Goal: Task Accomplishment & Management: Manage account settings

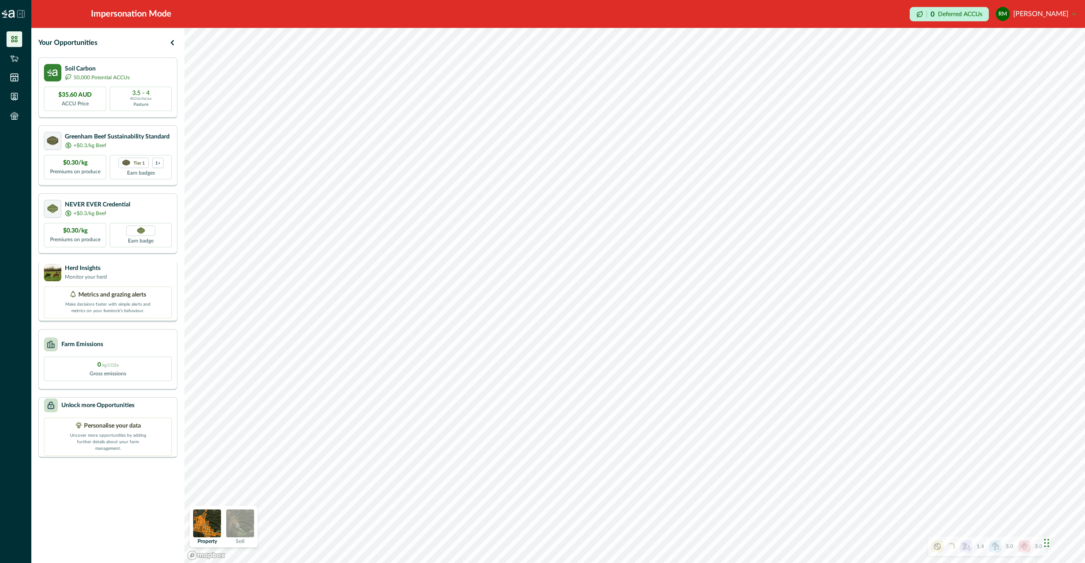
click at [107, 286] on div "Metrics and grazing alerts Make decisions faster with simple alerts and metrics…" at bounding box center [108, 302] width 128 height 32
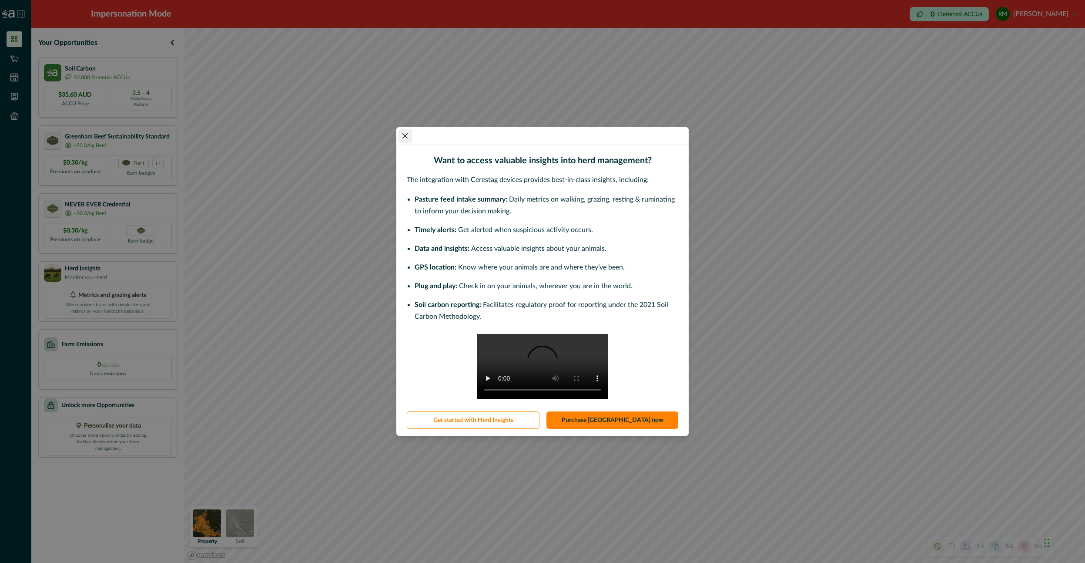
click at [410, 129] on button "Close" at bounding box center [405, 136] width 14 height 14
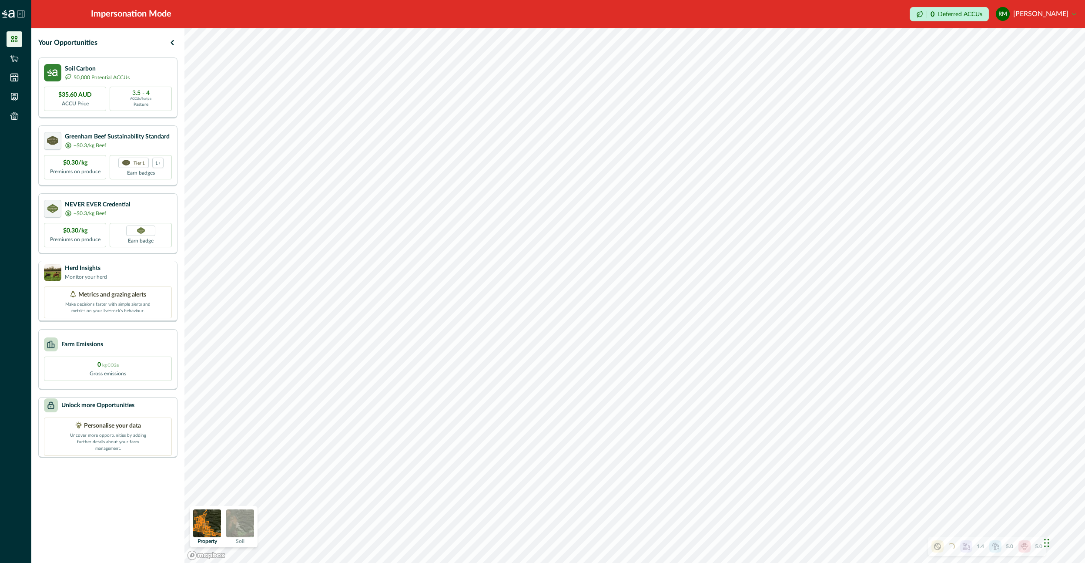
click at [116, 271] on div "Herd Insights Monitor your herd" at bounding box center [108, 272] width 128 height 17
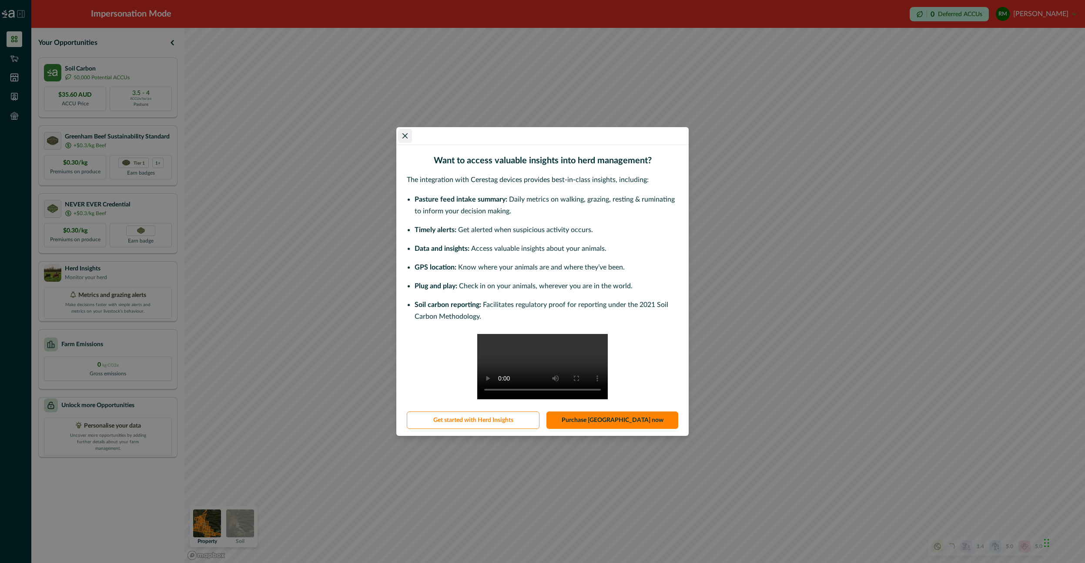
click at [407, 133] on icon "Close" at bounding box center [405, 135] width 5 height 5
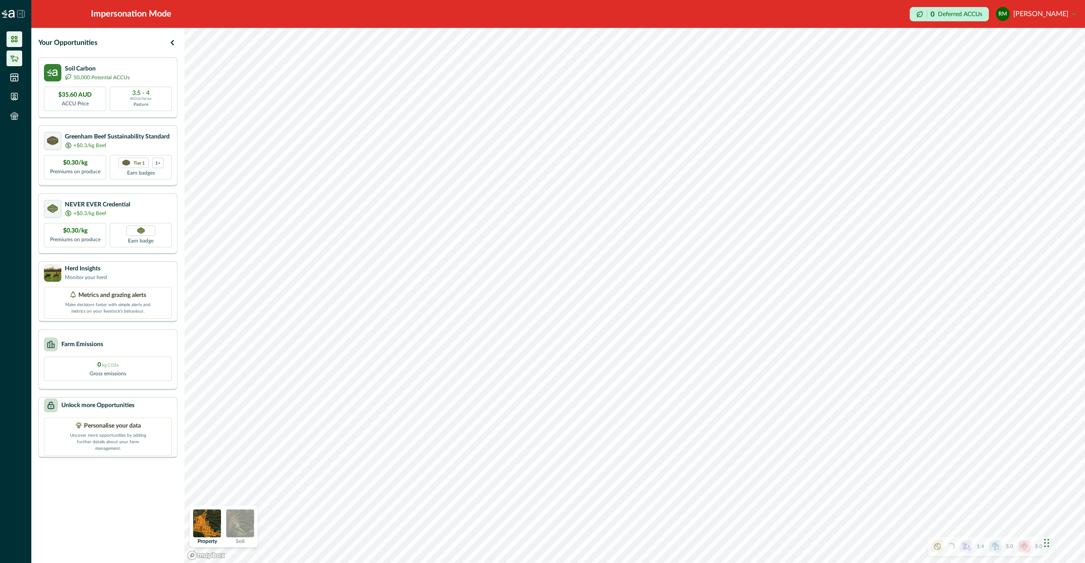
click at [20, 56] on li at bounding box center [15, 58] width 16 height 16
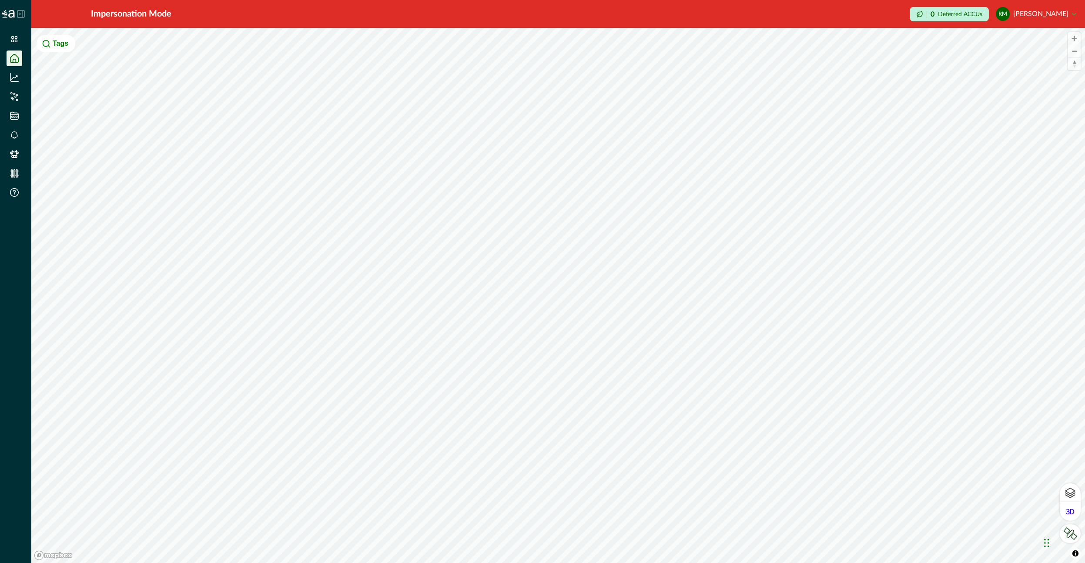
drag, startPoint x: 11, startPoint y: 154, endPoint x: 57, endPoint y: 188, distance: 56.8
click at [11, 154] on icon at bounding box center [14, 154] width 9 height 8
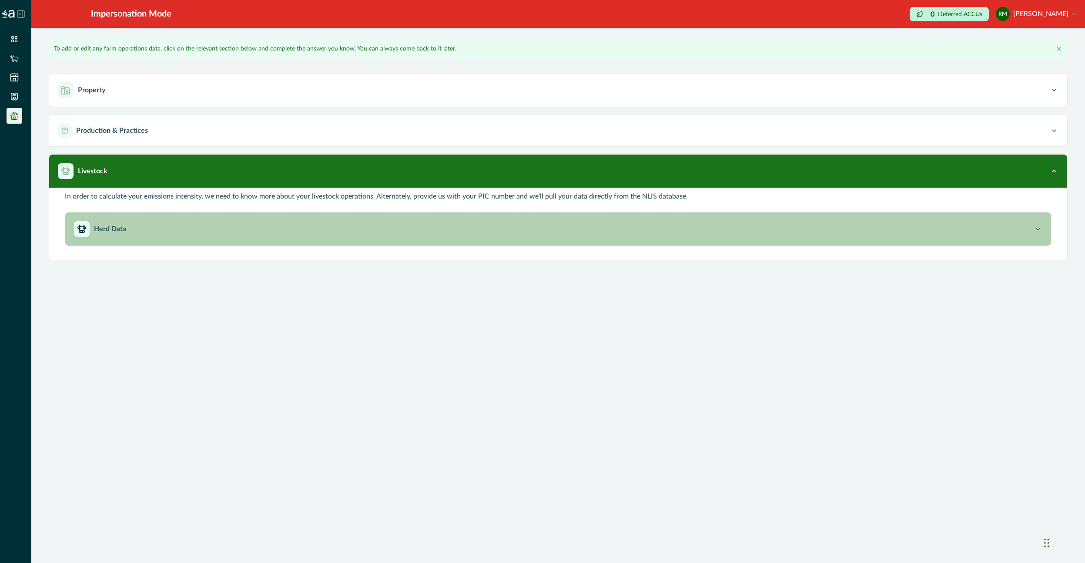
click at [188, 227] on div "Herd Data" at bounding box center [554, 229] width 960 height 16
click at [333, 240] on button "Herd Data" at bounding box center [558, 228] width 986 height 33
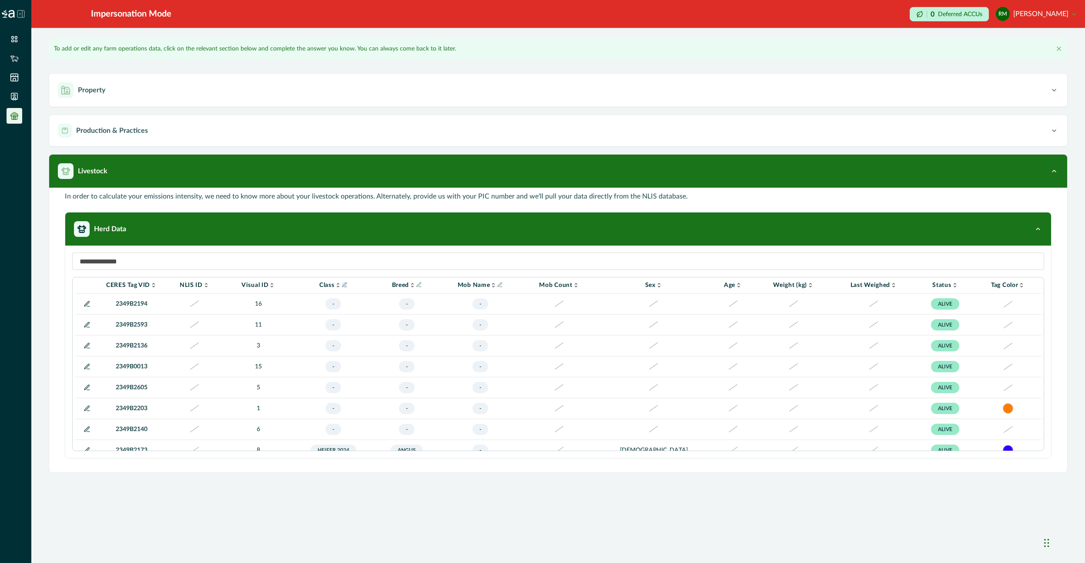
click at [348, 282] on icon "Info" at bounding box center [345, 285] width 6 height 6
click at [449, 529] on div "**********" at bounding box center [558, 281] width 1054 height 563
click at [1068, 16] on button "RM [PERSON_NAME]" at bounding box center [1036, 13] width 81 height 21
click at [1015, 43] on button "Sign out" at bounding box center [1028, 39] width 95 height 14
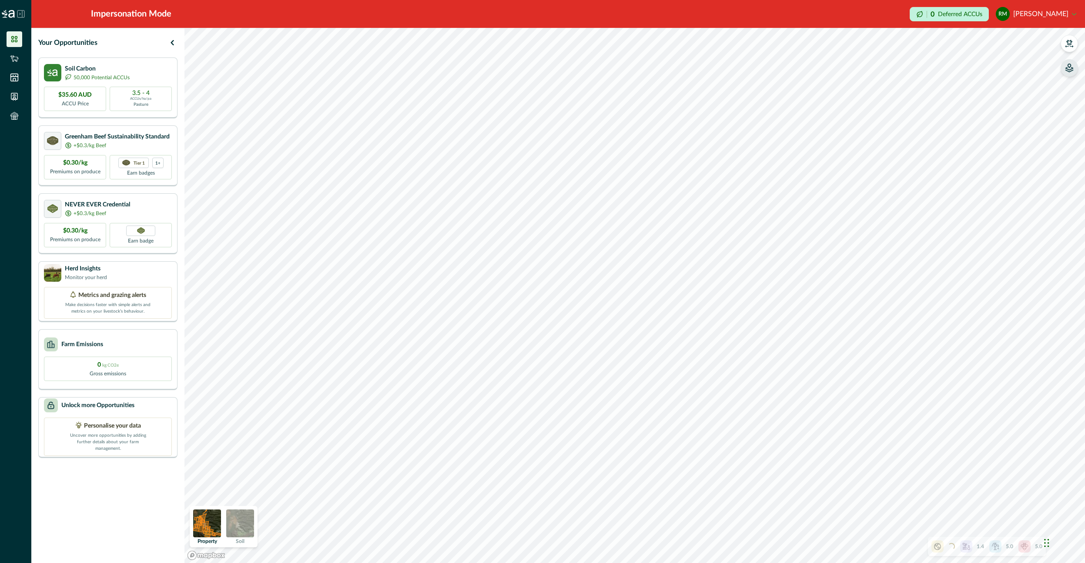
click at [1068, 69] on icon "button" at bounding box center [1069, 69] width 7 height 4
click at [959, 74] on icon "button" at bounding box center [960, 74] width 7 height 7
click at [962, 106] on icon "button" at bounding box center [960, 102] width 9 height 9
click at [247, 520] on img at bounding box center [240, 523] width 28 height 28
click at [208, 531] on img at bounding box center [207, 523] width 28 height 28
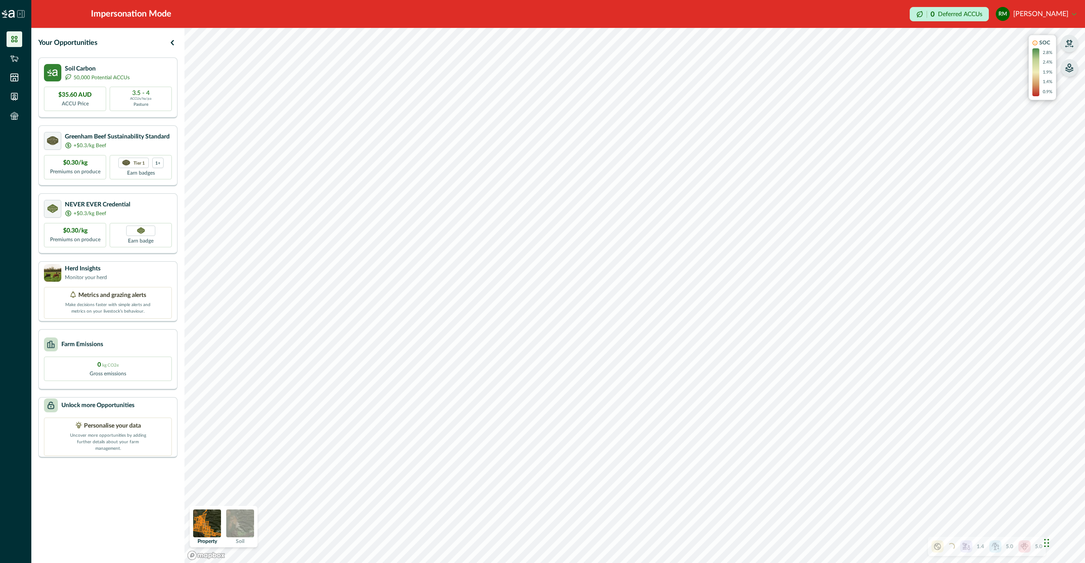
click at [1065, 43] on button "button" at bounding box center [1069, 43] width 17 height 17
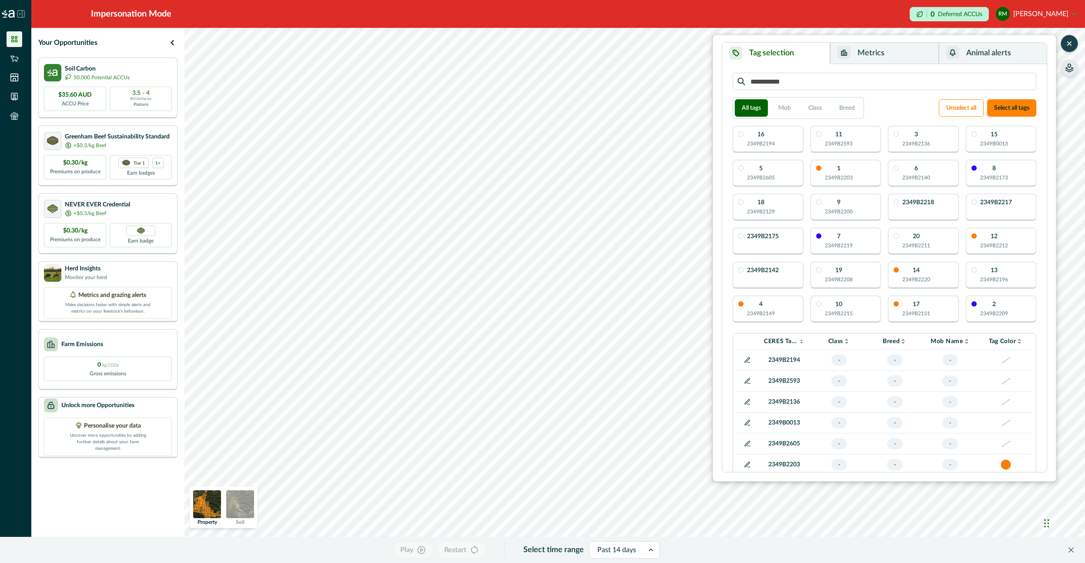
click at [1070, 46] on icon "button" at bounding box center [1069, 43] width 9 height 9
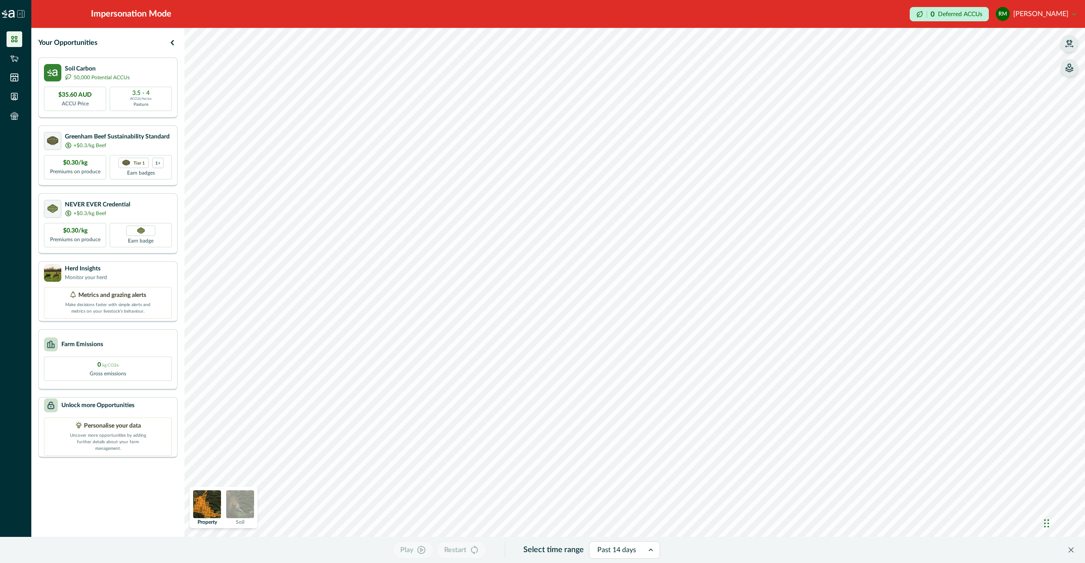
click at [1072, 71] on icon "button" at bounding box center [1069, 69] width 7 height 4
click at [961, 71] on icon "button" at bounding box center [960, 74] width 9 height 9
click at [1072, 49] on button "button" at bounding box center [1069, 43] width 17 height 17
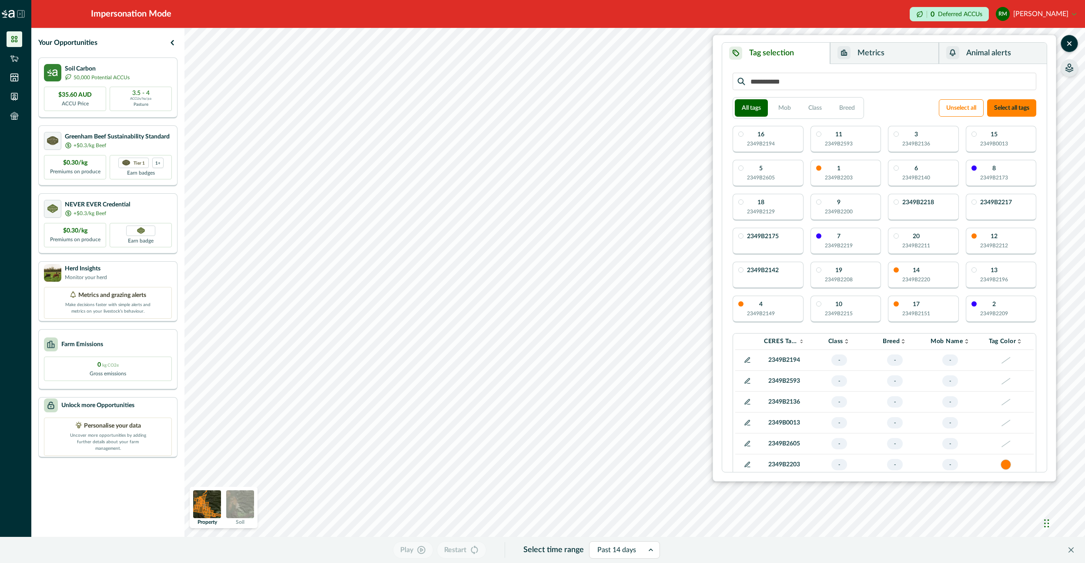
click at [788, 136] on div "16 2349B2194" at bounding box center [768, 139] width 71 height 27
drag, startPoint x: 855, startPoint y: 125, endPoint x: 854, endPoint y: 135, distance: 10.5
click at [855, 125] on div "All tags Mob Class Breed Unselect all Select all tags 16 2349B2194 11 2349B2593…" at bounding box center [884, 268] width 307 height 394
click at [854, 141] on div "11 2349B2593" at bounding box center [846, 139] width 71 height 27
click at [907, 139] on div "3 2349B2136" at bounding box center [917, 139] width 28 height 16
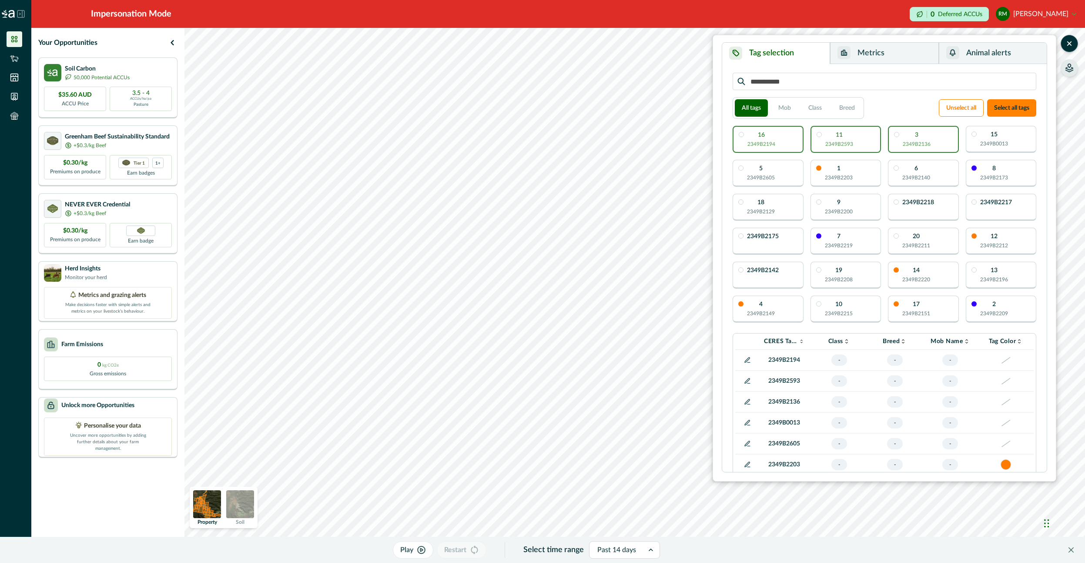
click at [866, 139] on div "11 2349B2593" at bounding box center [846, 139] width 71 height 27
click at [924, 140] on div "3 2349B2136" at bounding box center [917, 140] width 28 height 16
click at [1015, 107] on button "Select all tags" at bounding box center [1012, 107] width 49 height 17
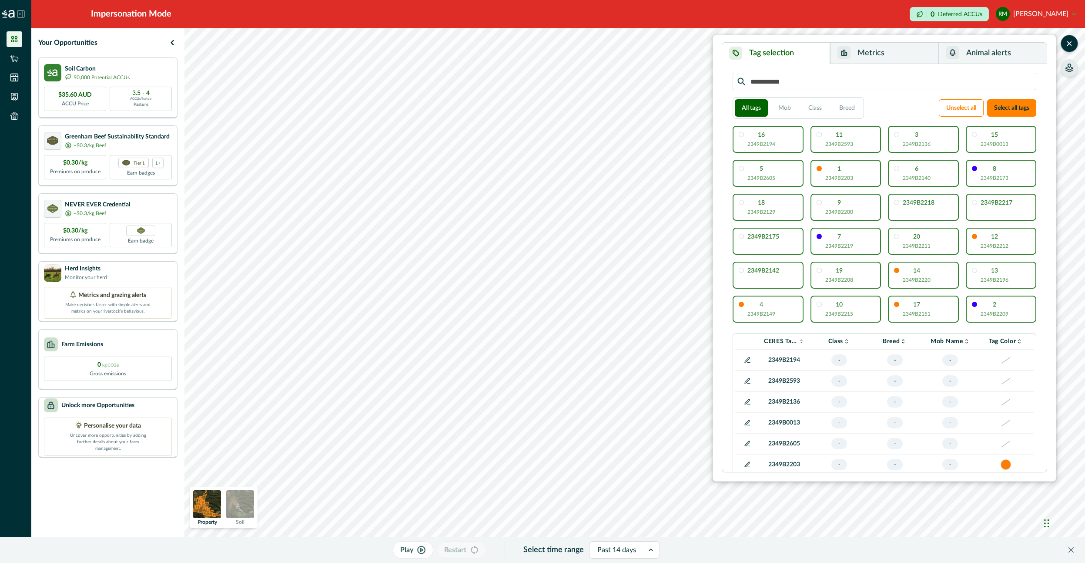
click at [881, 58] on button "Metrics" at bounding box center [884, 53] width 108 height 21
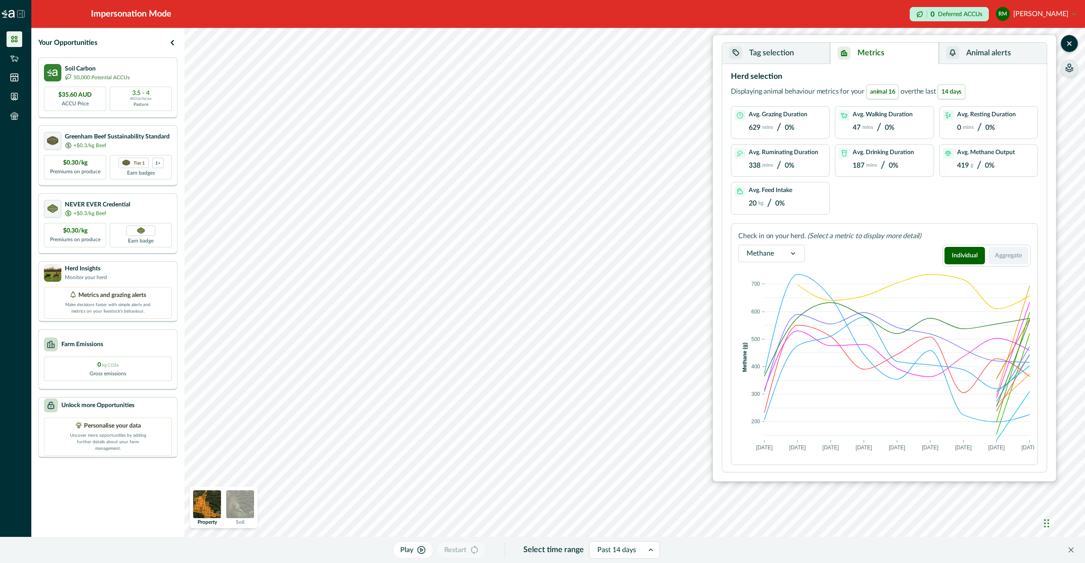
click at [992, 254] on button "Aggregate" at bounding box center [1009, 255] width 40 height 17
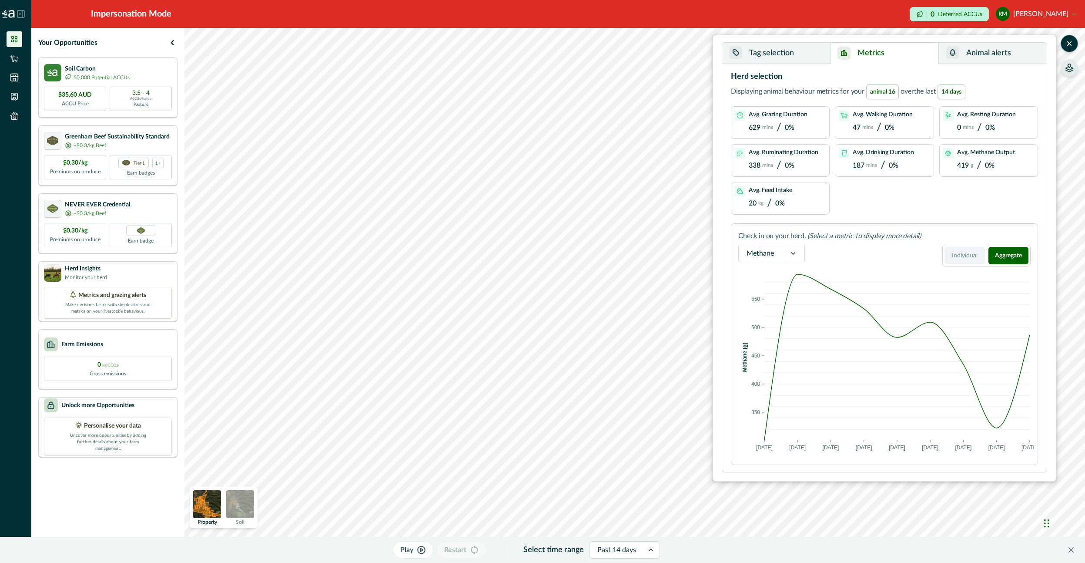
click at [953, 255] on button "Individual" at bounding box center [965, 255] width 40 height 17
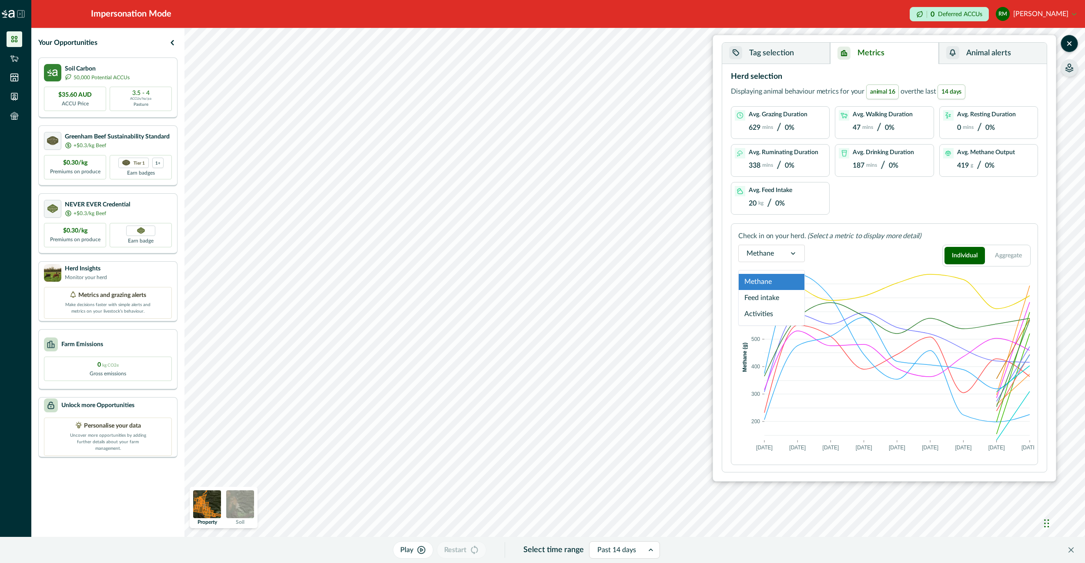
click at [789, 254] on icon at bounding box center [793, 253] width 9 height 9
click at [833, 232] on p "(Select a metric to display more detail)" at bounding box center [865, 236] width 114 height 10
click at [764, 56] on button "Tag selection" at bounding box center [776, 53] width 108 height 21
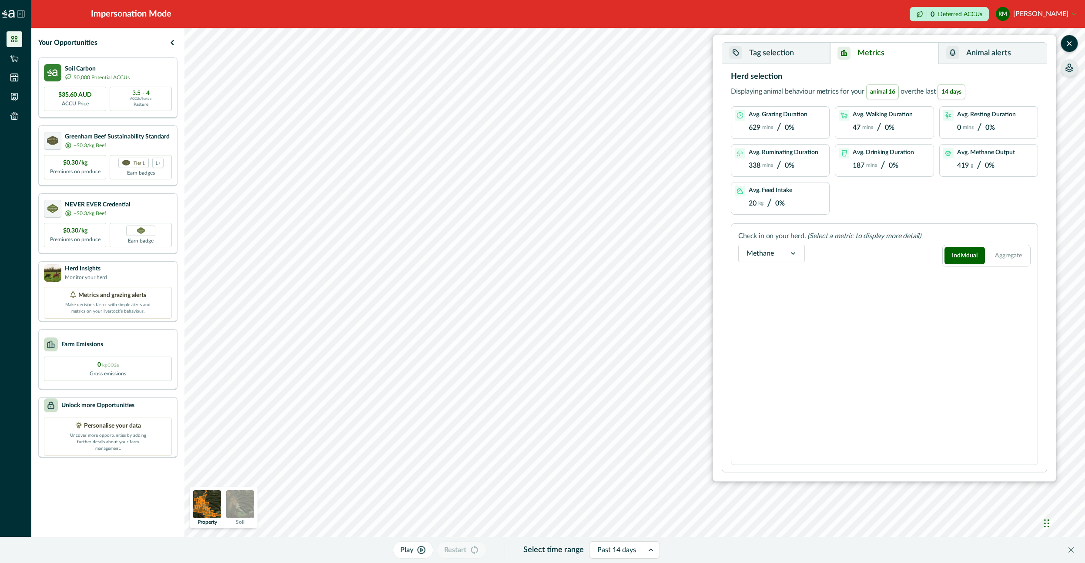
click at [891, 54] on button "Metrics" at bounding box center [884, 53] width 108 height 21
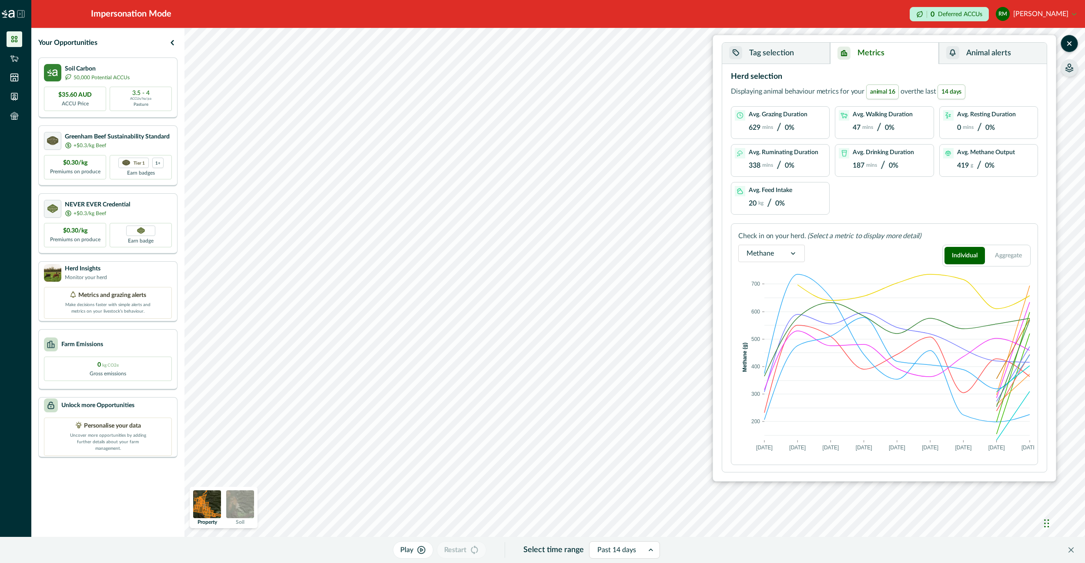
click at [973, 52] on button "Animal alerts" at bounding box center [993, 53] width 108 height 21
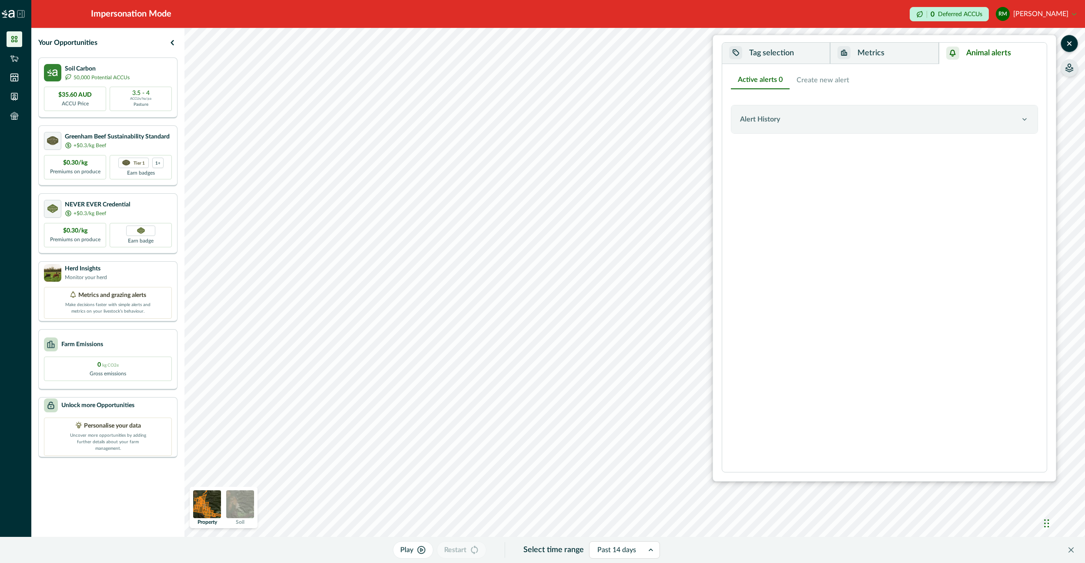
click at [808, 80] on button "Create new alert" at bounding box center [823, 80] width 67 height 18
click at [752, 83] on button "Active alerts 0" at bounding box center [760, 80] width 59 height 18
click at [772, 121] on p "Alert History" at bounding box center [760, 119] width 40 height 10
click at [783, 117] on div "Alert History" at bounding box center [880, 119] width 280 height 10
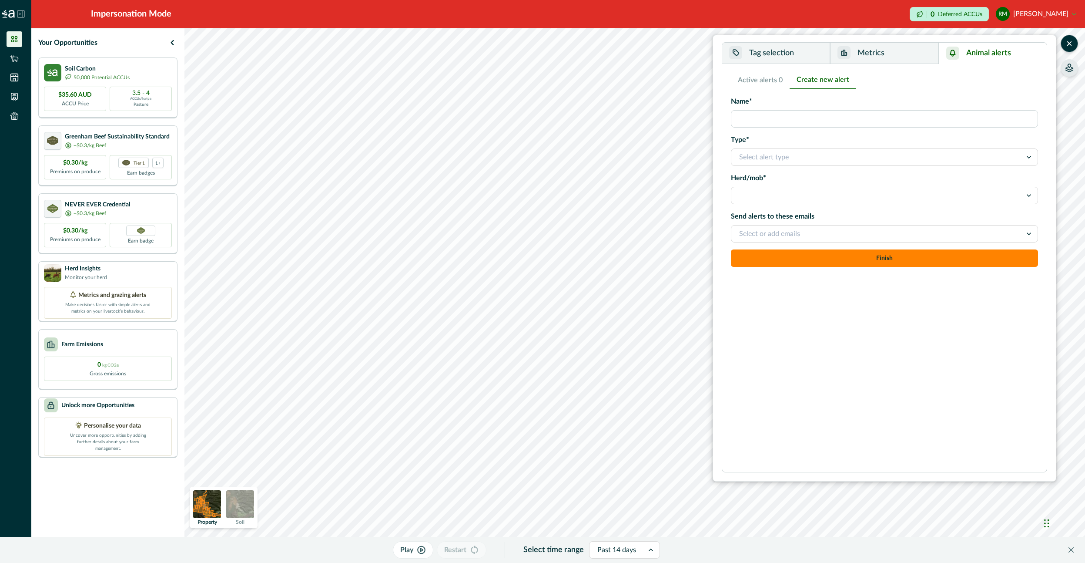
click at [813, 82] on button "Create new alert" at bounding box center [823, 80] width 67 height 18
click at [781, 83] on button "Active alerts 0" at bounding box center [760, 80] width 59 height 18
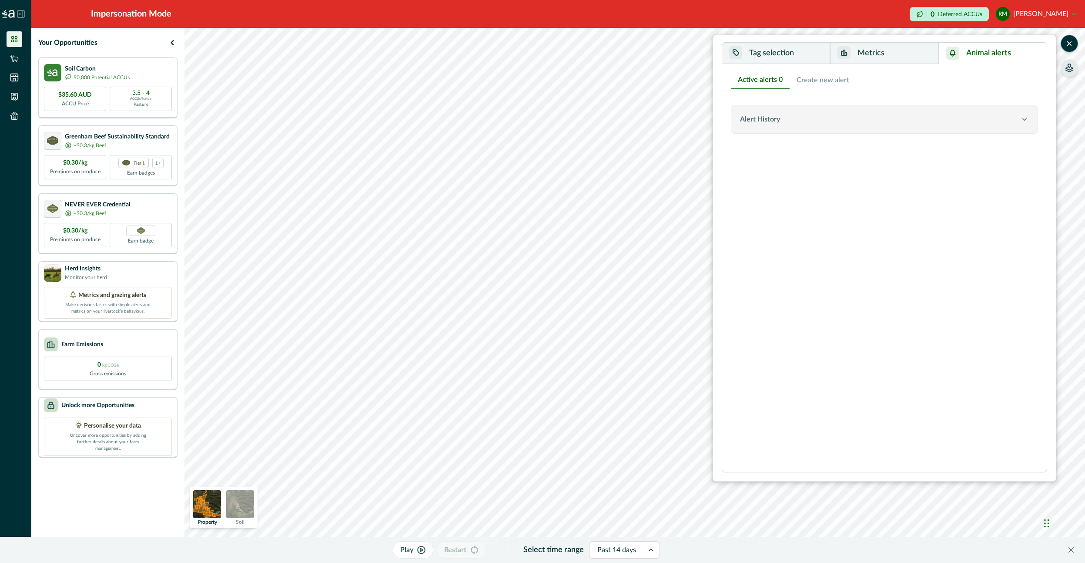
click at [797, 120] on div "Alert History" at bounding box center [880, 119] width 280 height 10
drag, startPoint x: 793, startPoint y: 120, endPoint x: 808, endPoint y: 82, distance: 40.7
click at [794, 119] on div "Alert History" at bounding box center [880, 119] width 280 height 10
click at [810, 80] on button "Create new alert" at bounding box center [823, 80] width 67 height 18
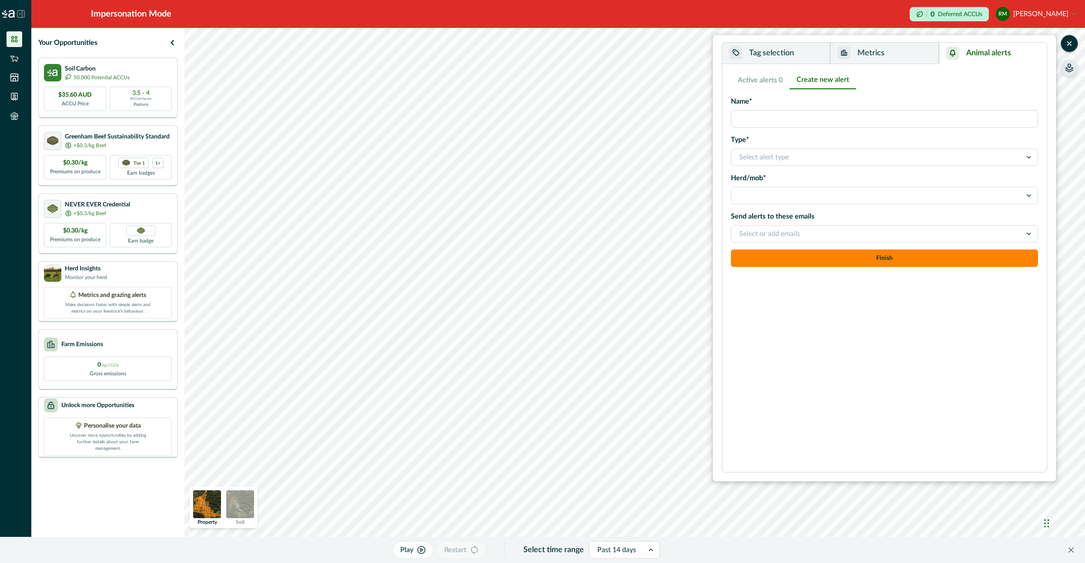
drag, startPoint x: 803, startPoint y: 160, endPoint x: 803, endPoint y: 165, distance: 5.2
click at [803, 160] on div at bounding box center [876, 157] width 275 height 12
click at [791, 178] on div "Geofence Outside" at bounding box center [885, 181] width 306 height 16
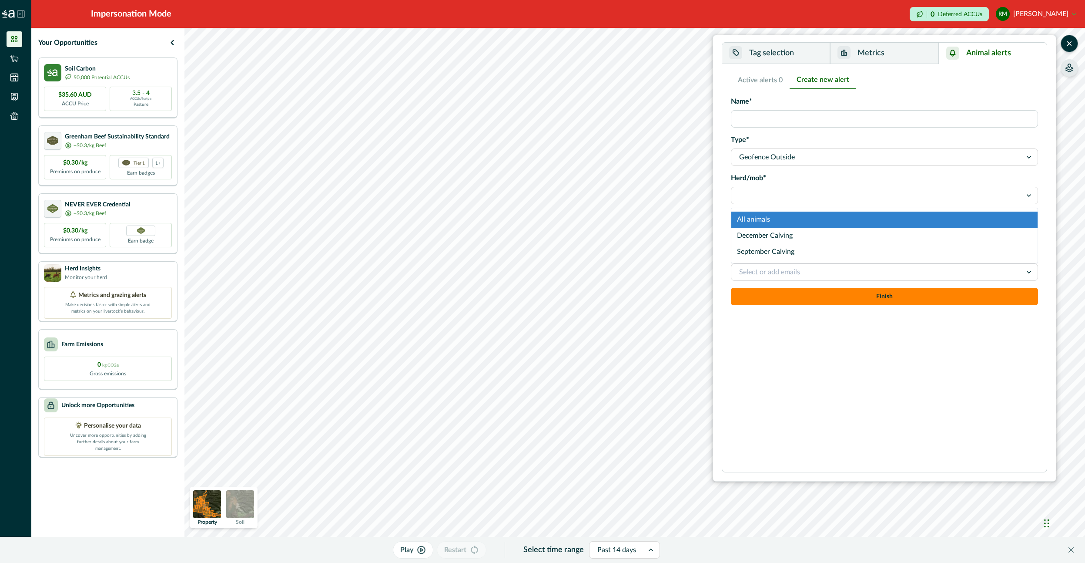
click at [784, 195] on div at bounding box center [876, 195] width 275 height 12
click at [785, 222] on div "All animals" at bounding box center [885, 220] width 306 height 16
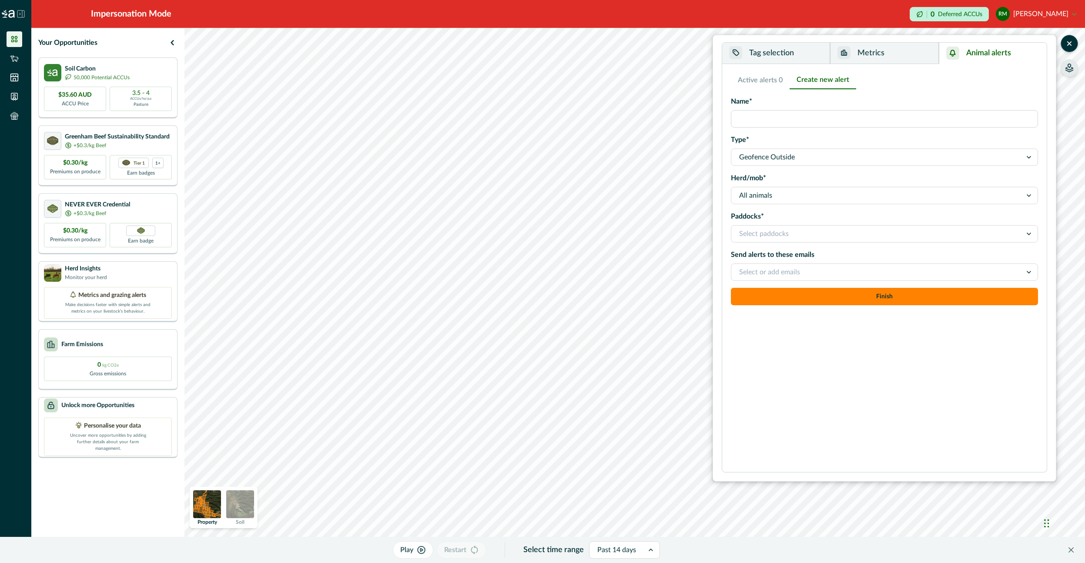
click at [787, 234] on div at bounding box center [876, 234] width 275 height 12
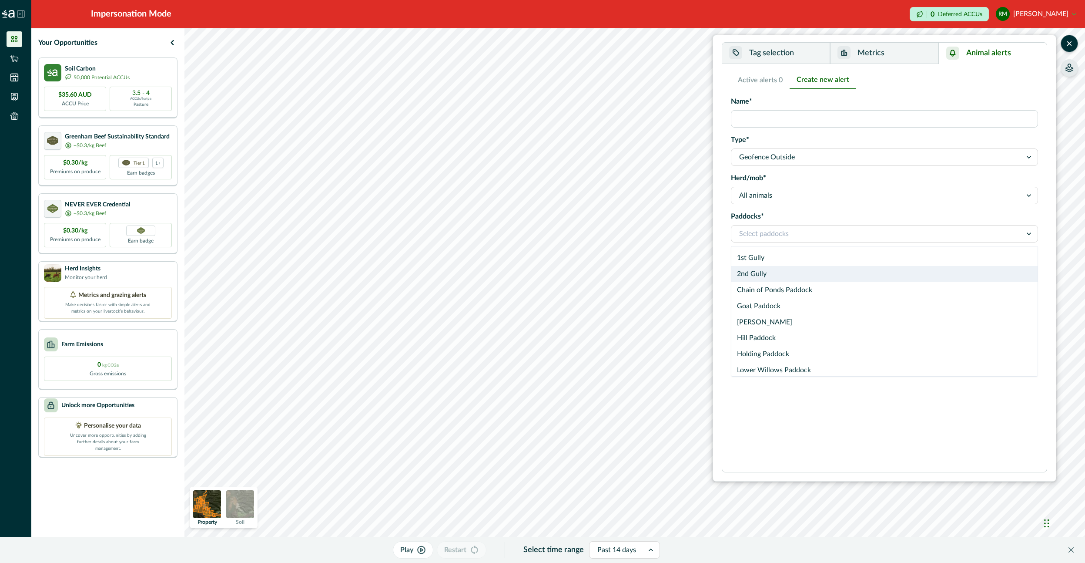
drag, startPoint x: 767, startPoint y: 279, endPoint x: 780, endPoint y: 280, distance: 12.7
click at [768, 279] on div "2nd Gully" at bounding box center [885, 274] width 306 height 16
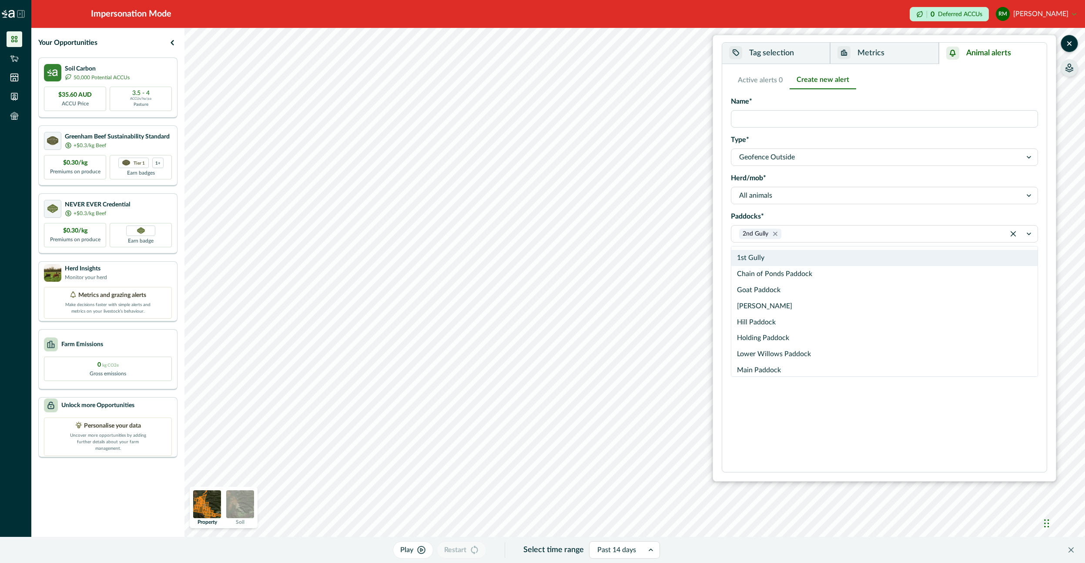
click at [815, 237] on div at bounding box center [890, 234] width 214 height 12
drag, startPoint x: 795, startPoint y: 273, endPoint x: 804, endPoint y: 241, distance: 33.9
click at [795, 273] on div "Chain of Ponds Paddock" at bounding box center [885, 274] width 306 height 16
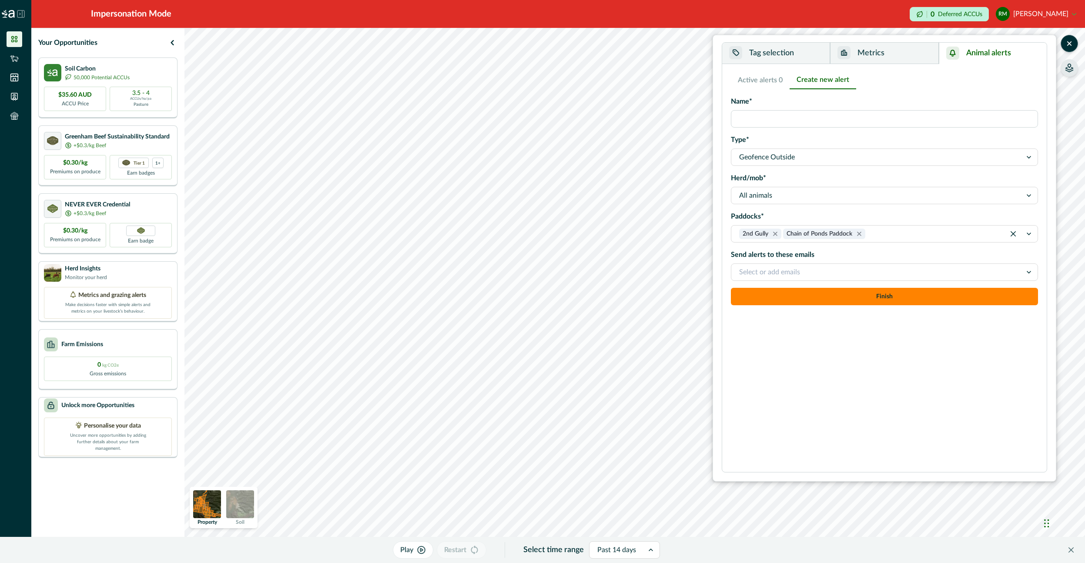
click at [795, 278] on div "Select or add emails" at bounding box center [877, 272] width 291 height 14
click at [819, 414] on div "Active alerts 0 Create new alert Alert History Name* Type* Geofence Outside Her…" at bounding box center [884, 268] width 307 height 394
click at [795, 116] on input "Name*" at bounding box center [884, 118] width 307 height 17
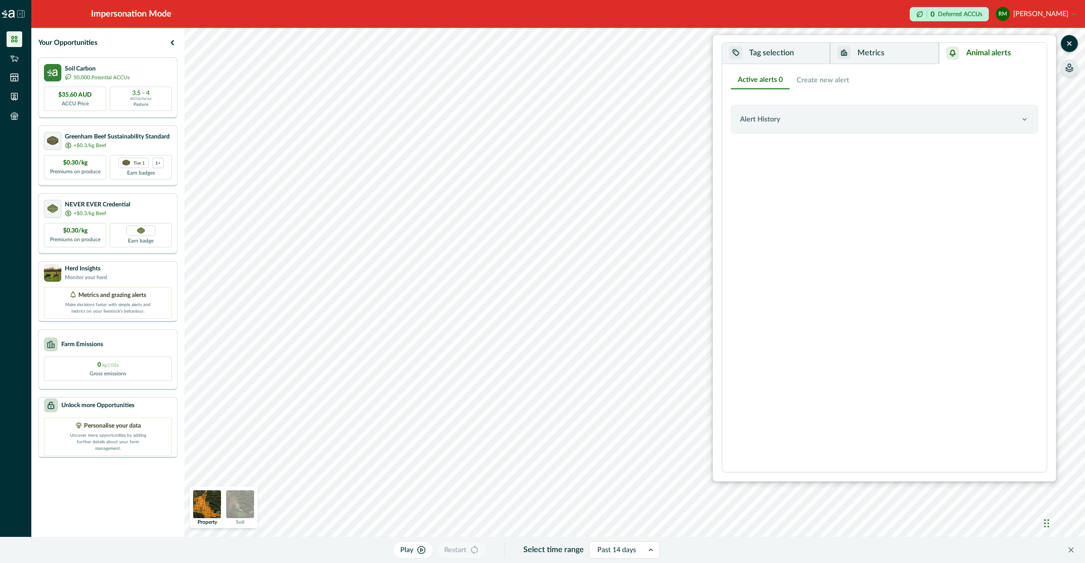
click at [771, 84] on button "Active alerts 0" at bounding box center [760, 80] width 59 height 18
drag, startPoint x: 800, startPoint y: 82, endPoint x: 793, endPoint y: 85, distance: 7.4
click at [799, 84] on button "Create new alert" at bounding box center [823, 80] width 67 height 18
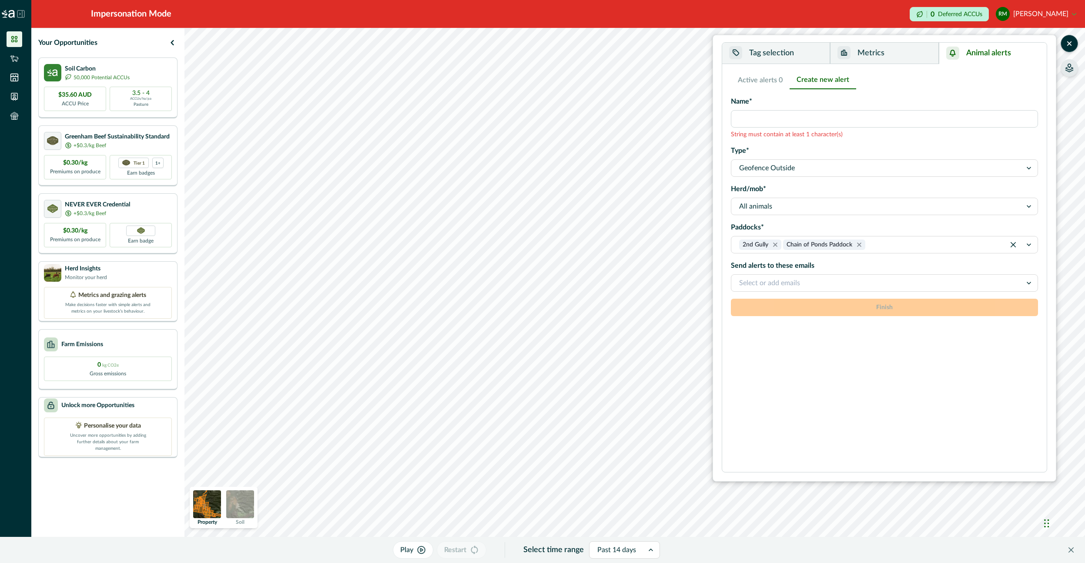
click at [769, 87] on button "Active alerts 0" at bounding box center [760, 80] width 59 height 18
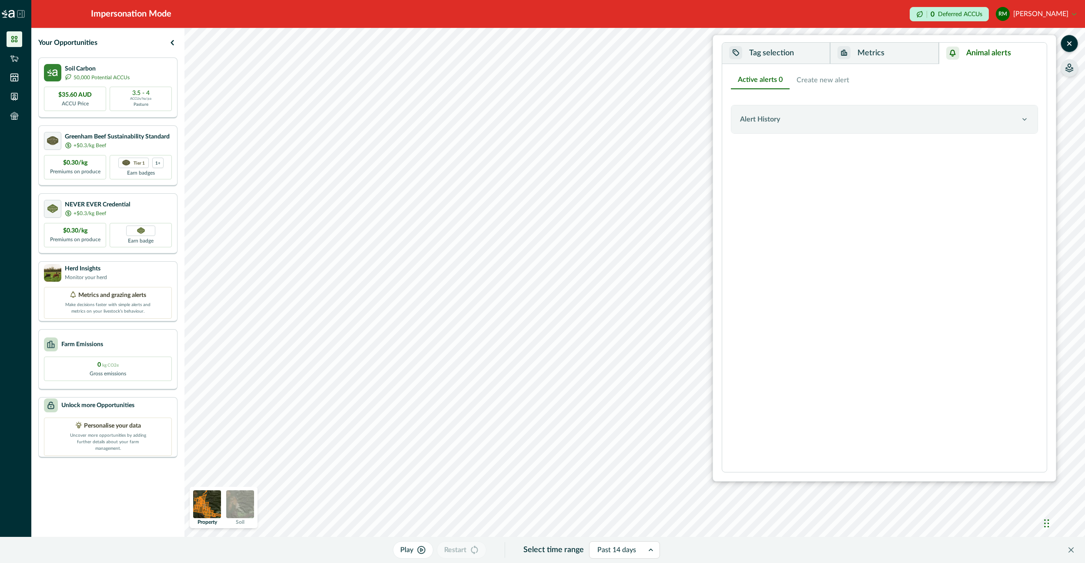
click at [809, 83] on button "Create new alert" at bounding box center [823, 80] width 67 height 18
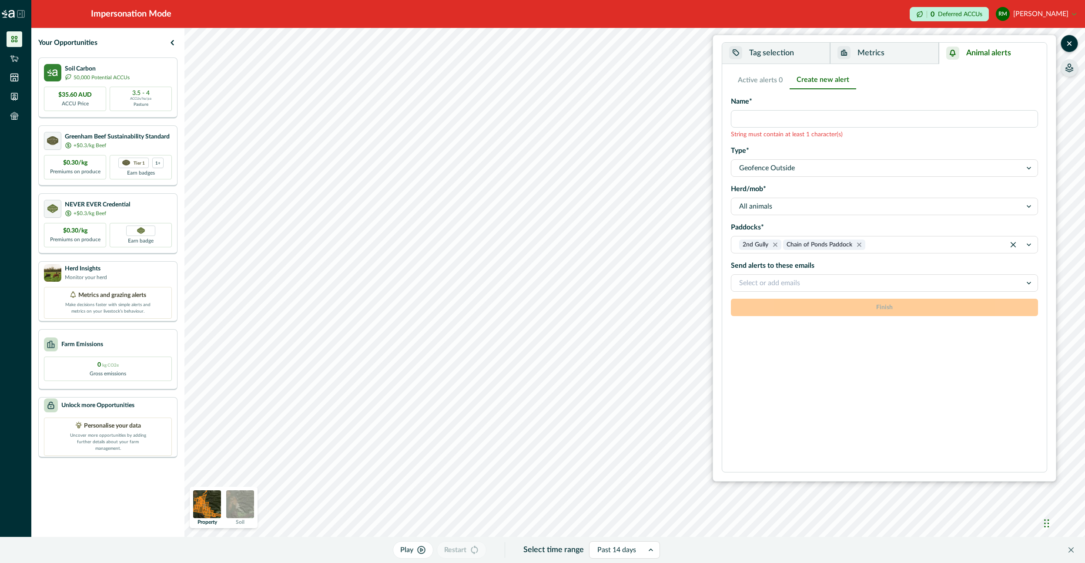
click at [812, 130] on div "Name* String must contain at least 1 character(s)" at bounding box center [884, 117] width 307 height 42
drag, startPoint x: 811, startPoint y: 120, endPoint x: 870, endPoint y: 84, distance: 69.5
click at [811, 120] on input "Name*" at bounding box center [884, 118] width 307 height 17
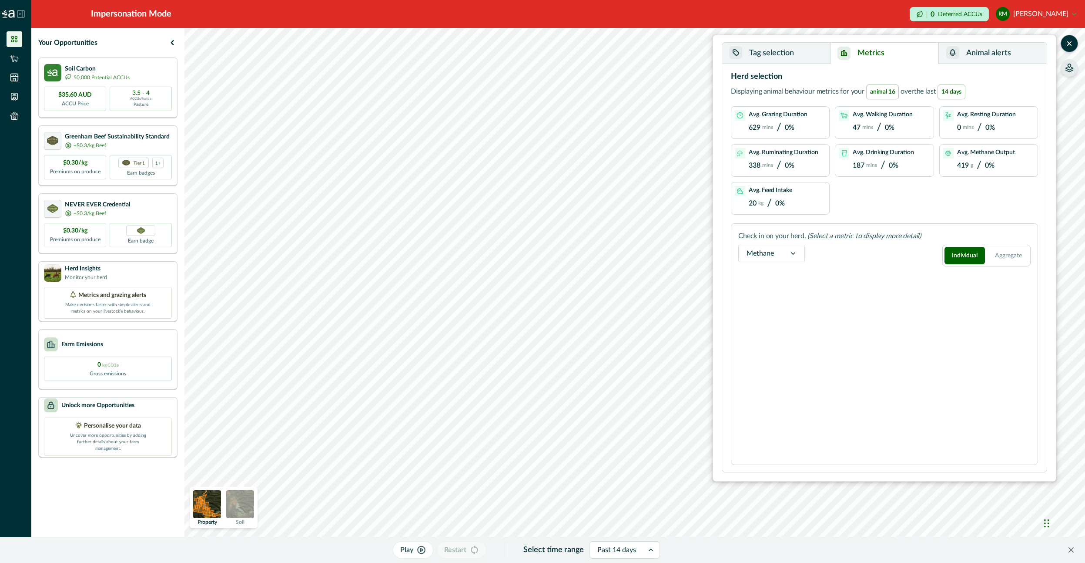
click at [872, 64] on button "Metrics" at bounding box center [884, 53] width 108 height 21
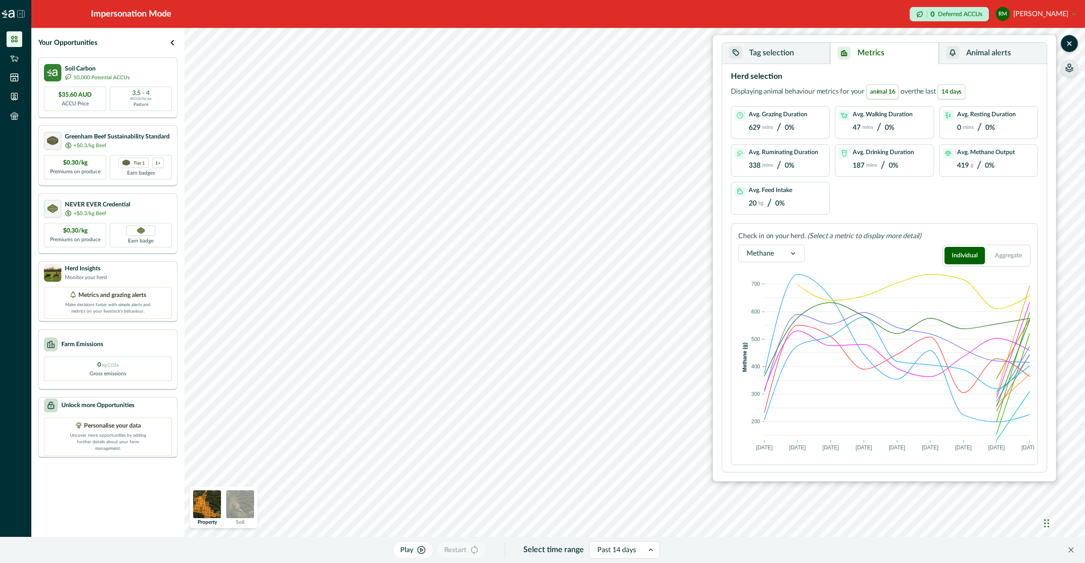
click at [821, 56] on button "Tag selection" at bounding box center [776, 53] width 108 height 21
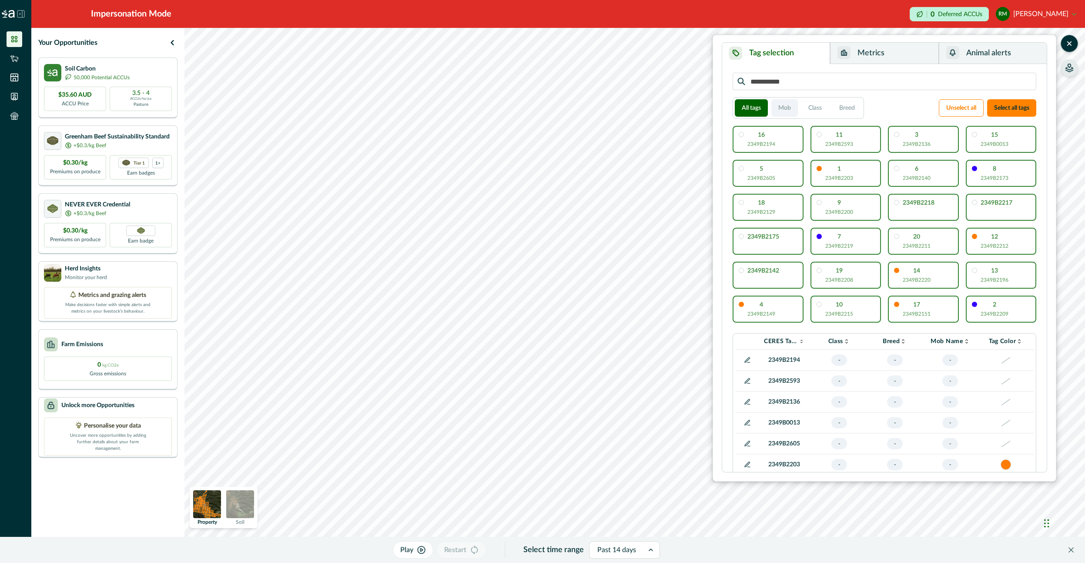
click at [777, 105] on button "Mob" at bounding box center [785, 107] width 27 height 17
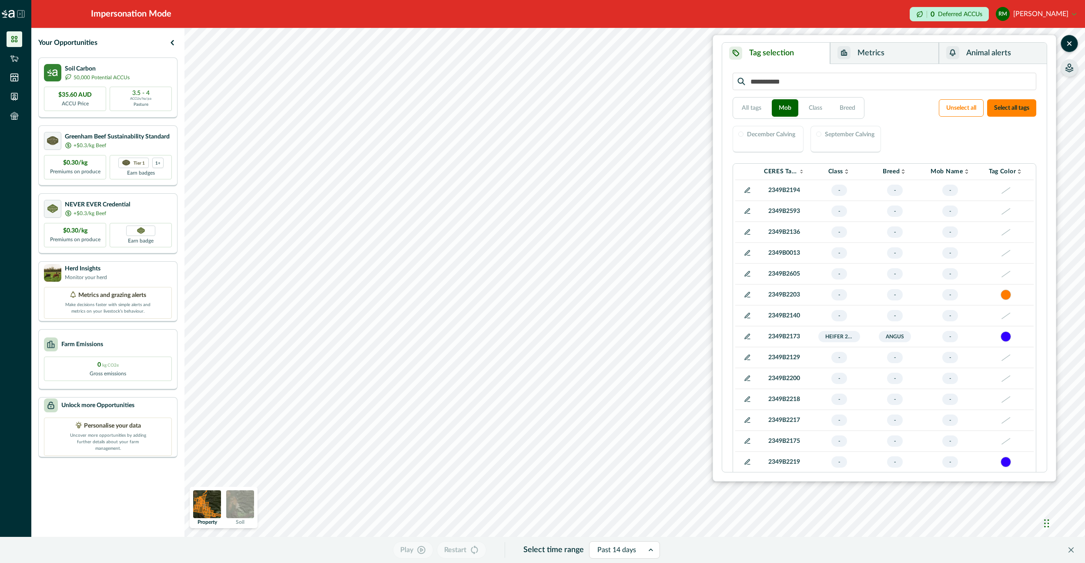
click at [793, 138] on div "December Calving" at bounding box center [771, 135] width 48 height 8
drag, startPoint x: 860, startPoint y: 136, endPoint x: 807, endPoint y: 113, distance: 57.7
click at [860, 136] on p "September Calving" at bounding box center [850, 134] width 50 height 6
click at [807, 109] on button "Class" at bounding box center [815, 107] width 27 height 17
click at [1002, 144] on div "Heifer 2024" at bounding box center [1001, 139] width 71 height 27
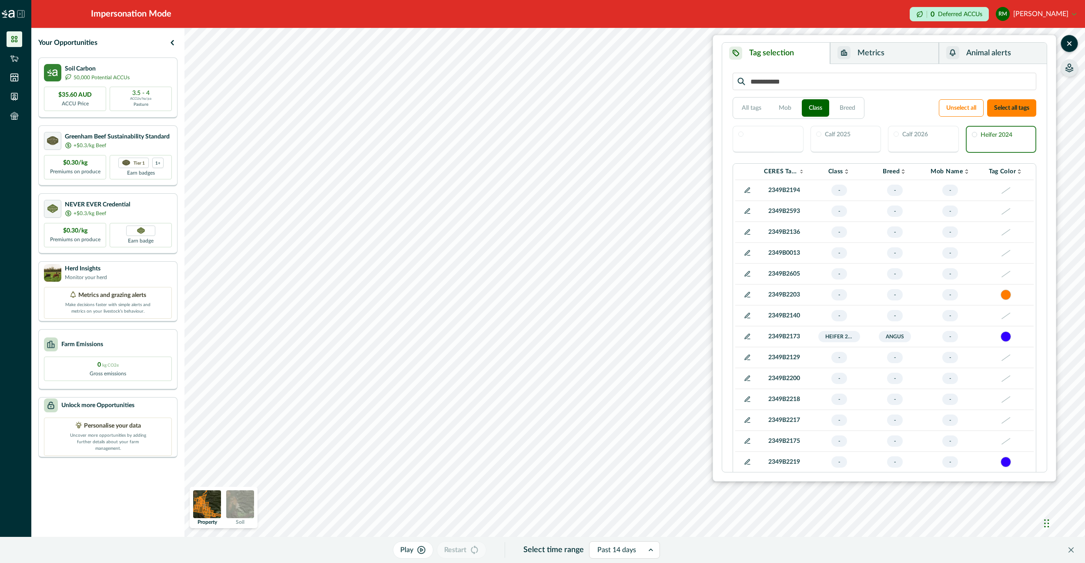
click at [868, 57] on button "Metrics" at bounding box center [884, 53] width 108 height 21
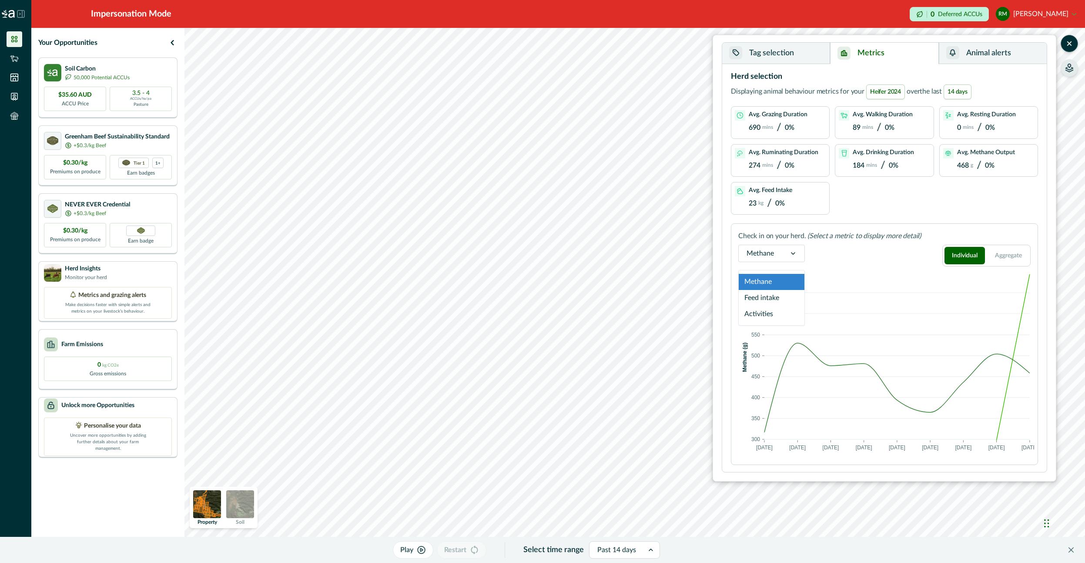
click at [769, 252] on div at bounding box center [760, 253] width 27 height 12
click at [770, 294] on div "Feed intake" at bounding box center [772, 298] width 66 height 16
click at [782, 260] on div "Feed intake" at bounding box center [776, 253] width 74 height 17
click at [783, 259] on div "Feed intake" at bounding box center [764, 253] width 50 height 14
click at [781, 254] on div "Feed intake" at bounding box center [764, 253] width 50 height 14
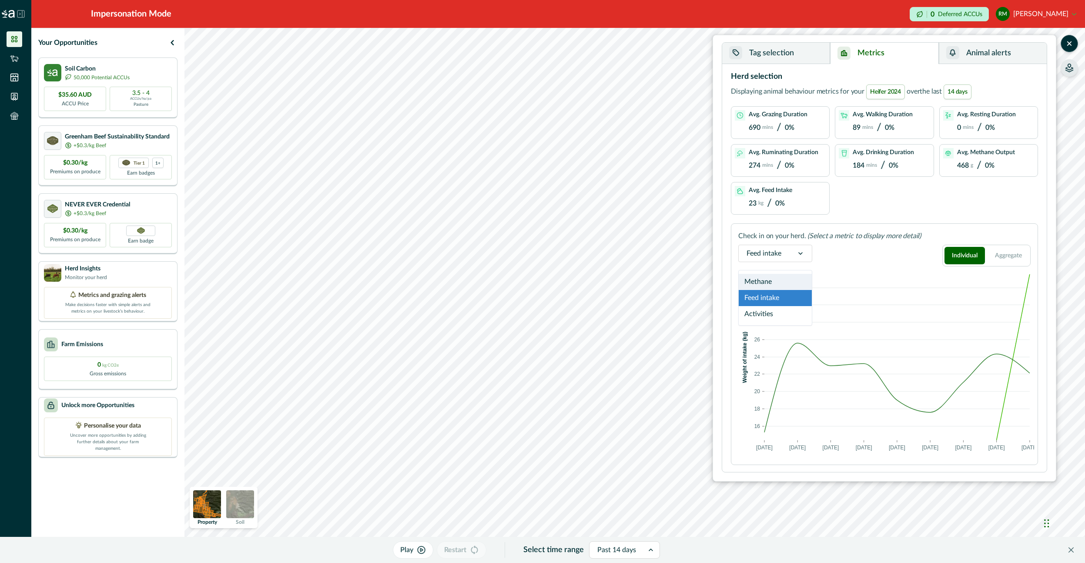
drag, startPoint x: 774, startPoint y: 280, endPoint x: 776, endPoint y: 271, distance: 9.0
click at [775, 280] on div "Methane" at bounding box center [775, 282] width 73 height 16
click at [782, 250] on div at bounding box center [793, 253] width 23 height 17
click at [772, 296] on div "Feed intake" at bounding box center [772, 298] width 66 height 16
click at [784, 260] on div "Feed intake" at bounding box center [776, 253] width 74 height 17
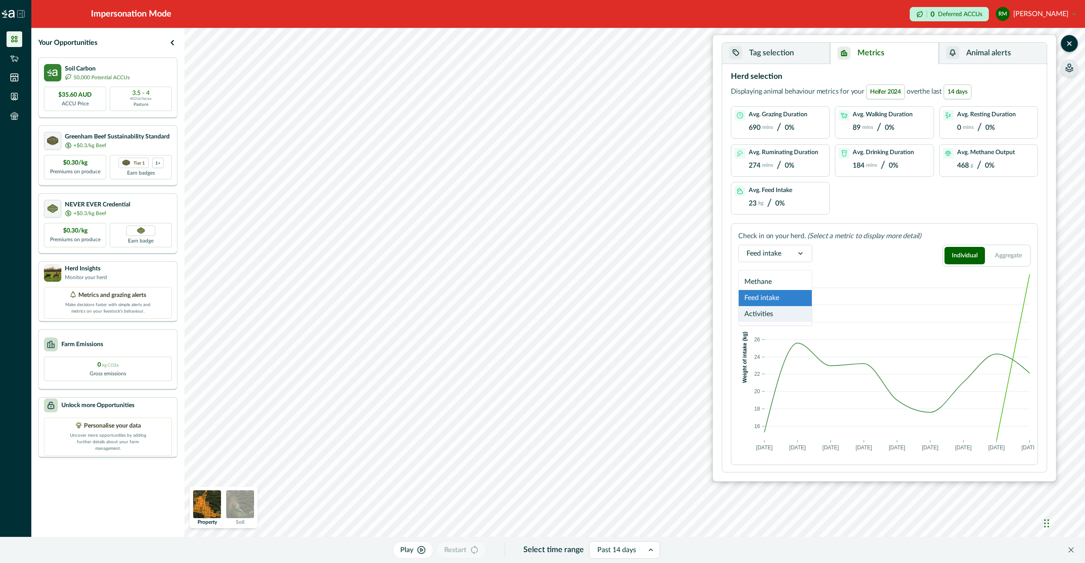
click at [781, 314] on div "Activities" at bounding box center [775, 314] width 73 height 16
click at [780, 253] on div "Activities" at bounding box center [761, 253] width 44 height 14
click at [806, 242] on div "Check in on your herd. (Select a metric to display more detail) Activities Indi…" at bounding box center [884, 344] width 307 height 242
click at [823, 446] on span at bounding box center [824, 449] width 15 height 9
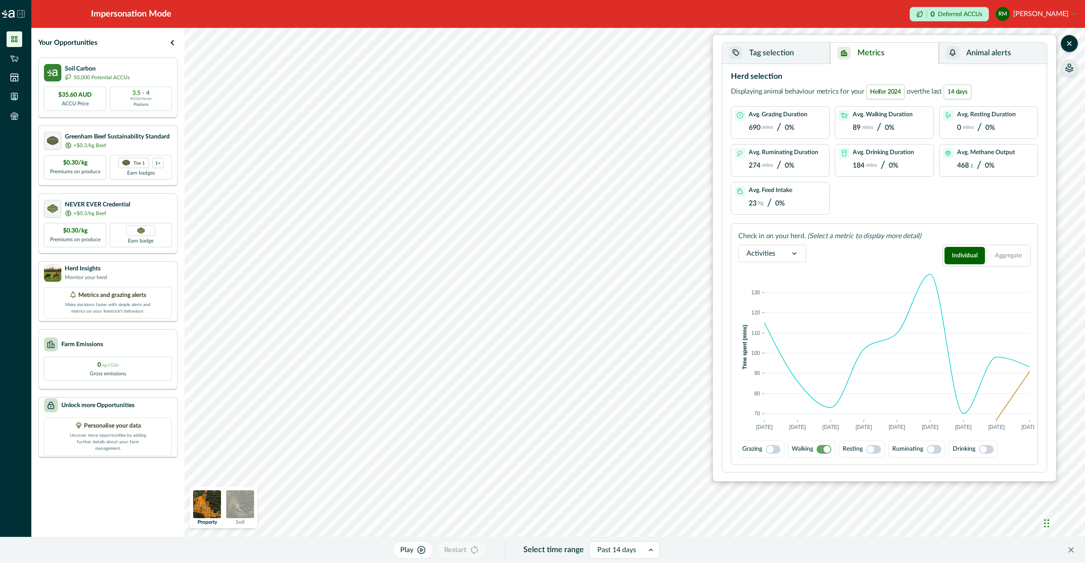
click at [870, 449] on span at bounding box center [870, 449] width 7 height 7
click at [928, 449] on span at bounding box center [931, 449] width 7 height 7
click at [874, 447] on span at bounding box center [874, 449] width 15 height 9
click at [933, 451] on span at bounding box center [934, 449] width 15 height 9
click at [986, 451] on span at bounding box center [986, 449] width 15 height 9
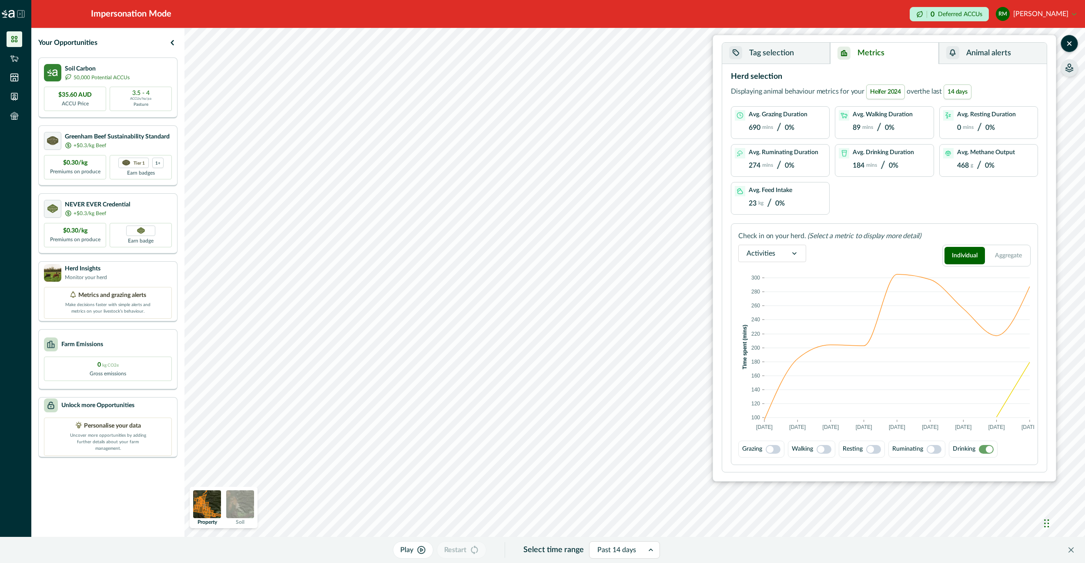
click at [878, 450] on span at bounding box center [874, 449] width 15 height 9
click at [934, 450] on span at bounding box center [934, 449] width 15 height 9
click at [871, 450] on span at bounding box center [870, 449] width 7 height 7
click at [803, 44] on button "Tag selection" at bounding box center [776, 53] width 108 height 21
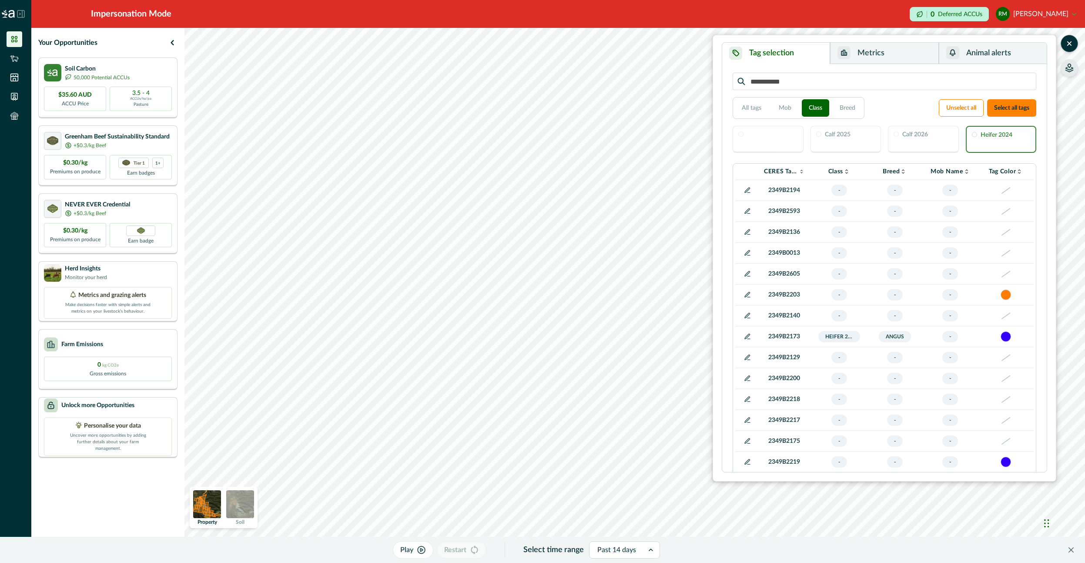
click at [431, 551] on button "Play" at bounding box center [413, 549] width 40 height 17
click at [416, 554] on p "Pause" at bounding box center [407, 549] width 19 height 10
click at [755, 103] on button "All tags" at bounding box center [752, 107] width 34 height 17
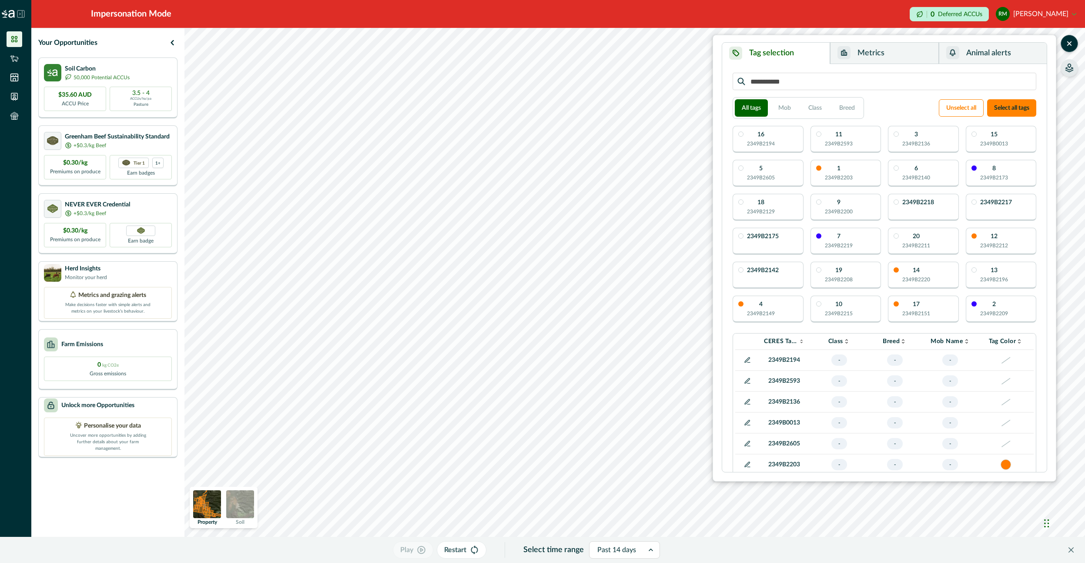
click at [477, 553] on icon "button" at bounding box center [474, 549] width 9 height 9
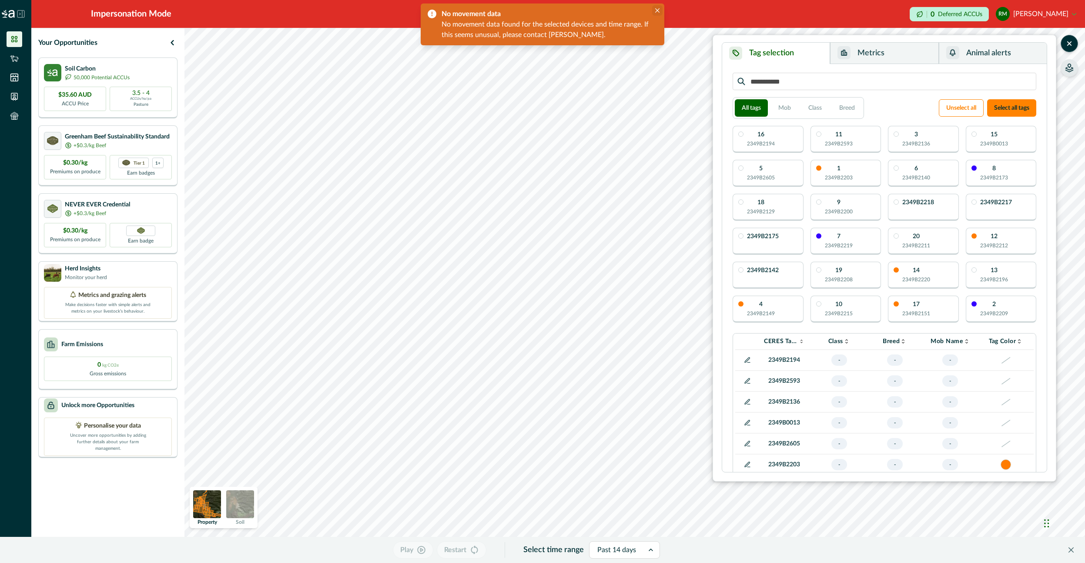
click at [658, 9] on icon "Close" at bounding box center [657, 10] width 4 height 4
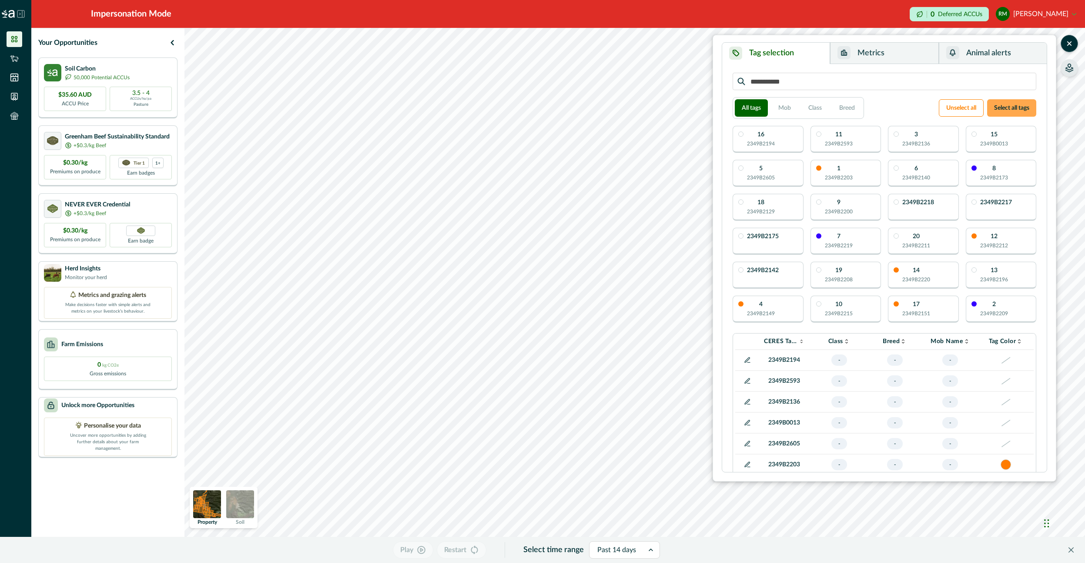
click at [1010, 107] on button "Select all tags" at bounding box center [1012, 107] width 49 height 17
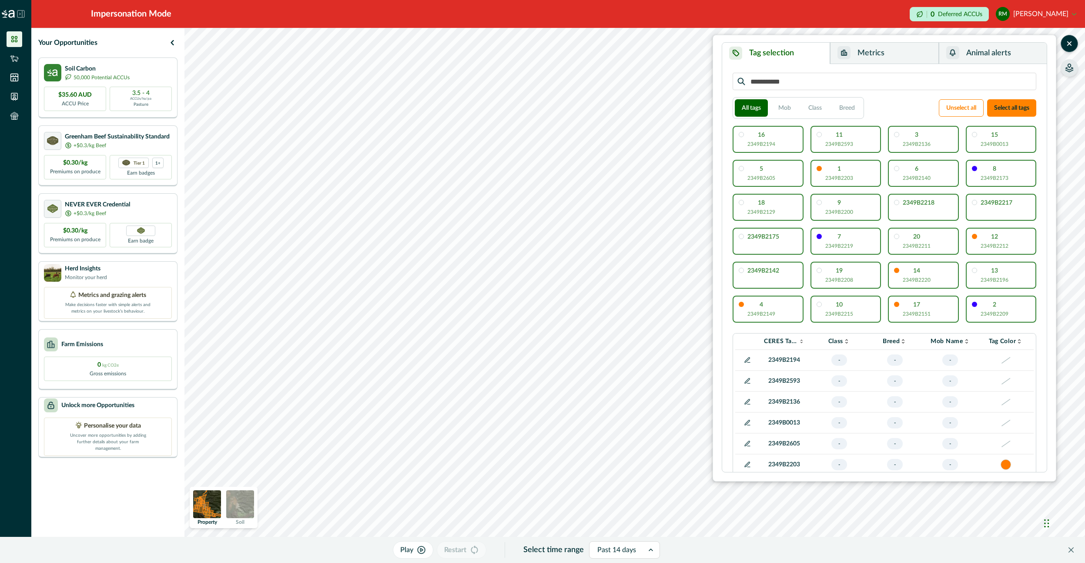
click at [423, 551] on icon "button" at bounding box center [421, 549] width 9 height 9
click at [546, 395] on ul "Grazing 4 hrs Walking 0 mins Resting 1.6 hrs Drinking/other 24 mins Temperature…" at bounding box center [552, 376] width 89 height 50
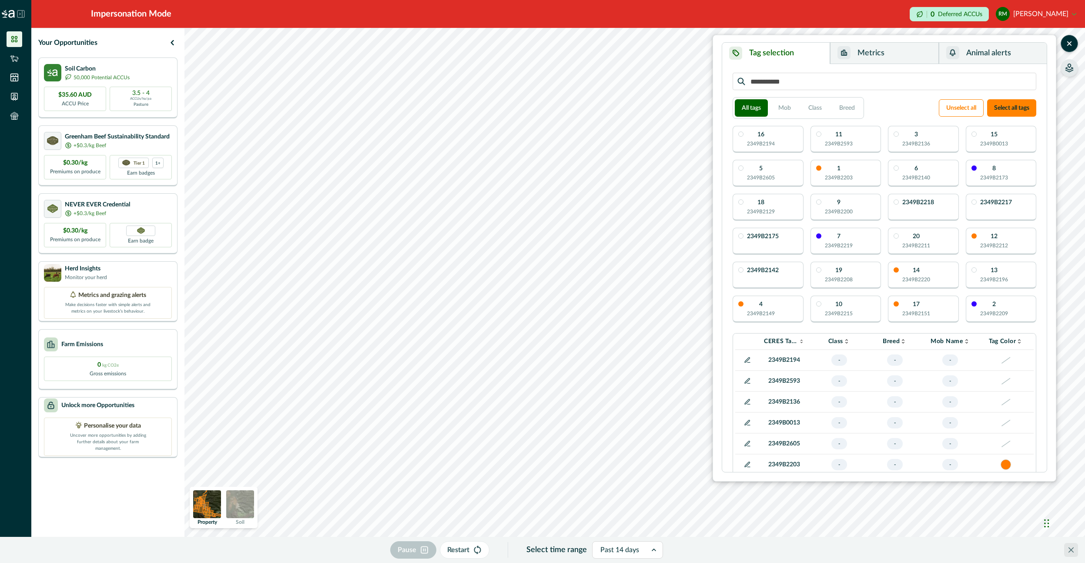
click at [1075, 547] on button "Close" at bounding box center [1072, 550] width 14 height 14
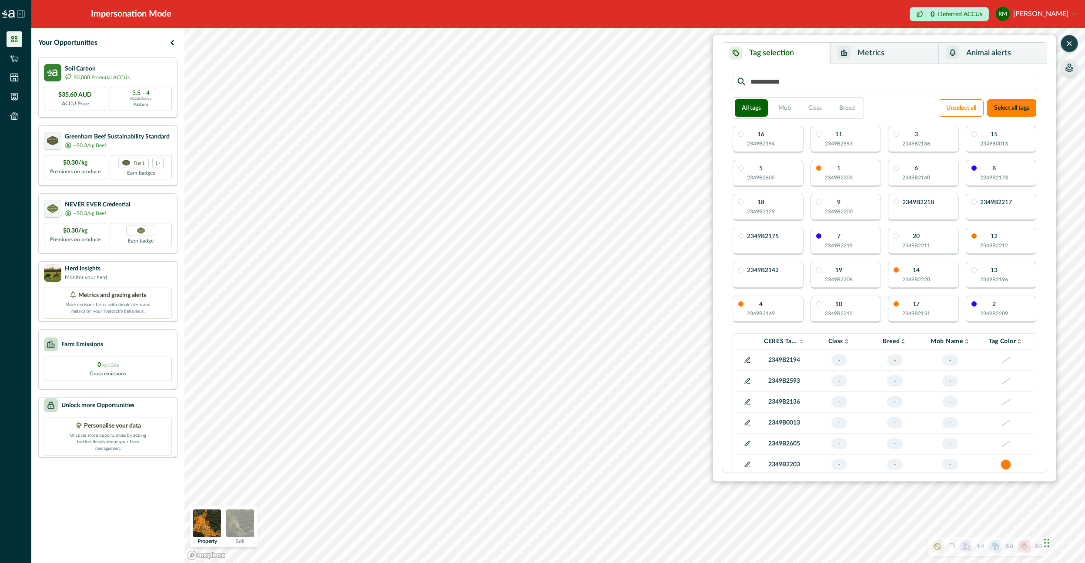
click at [1074, 42] on icon "button" at bounding box center [1069, 43] width 9 height 9
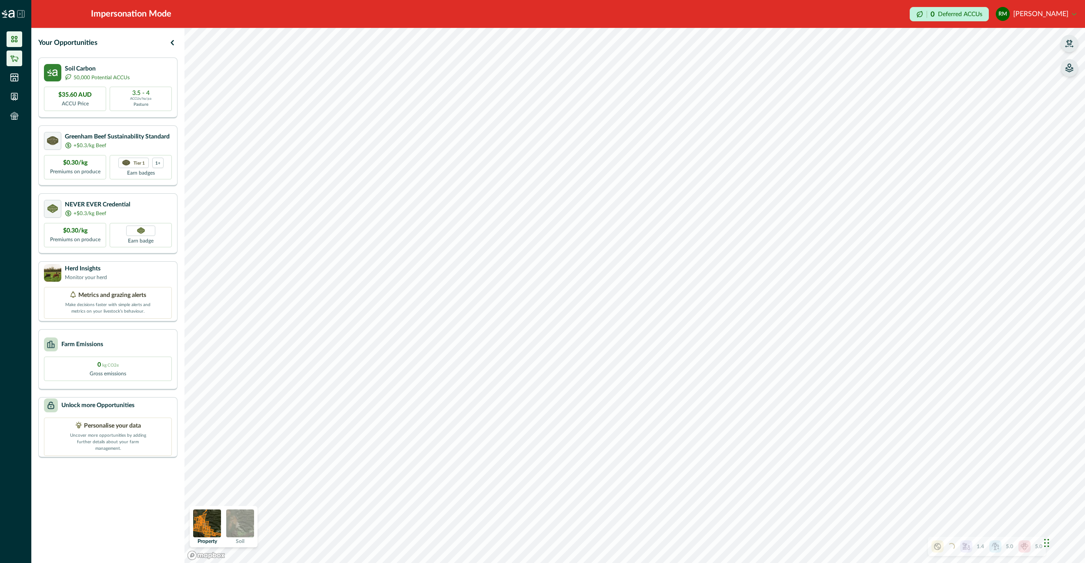
click at [20, 62] on li at bounding box center [15, 58] width 16 height 16
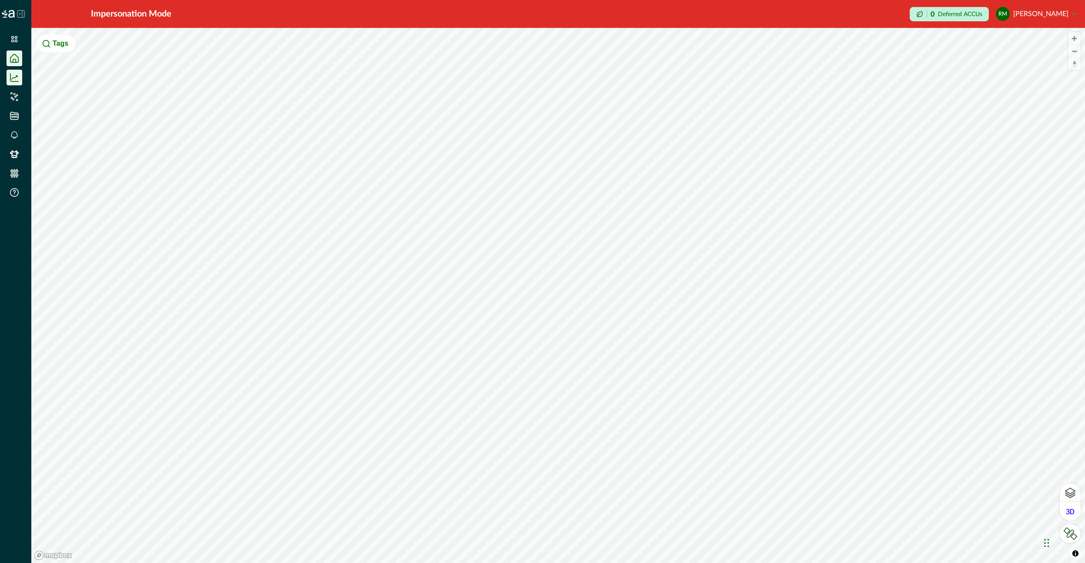
click at [8, 81] on li at bounding box center [15, 78] width 16 height 16
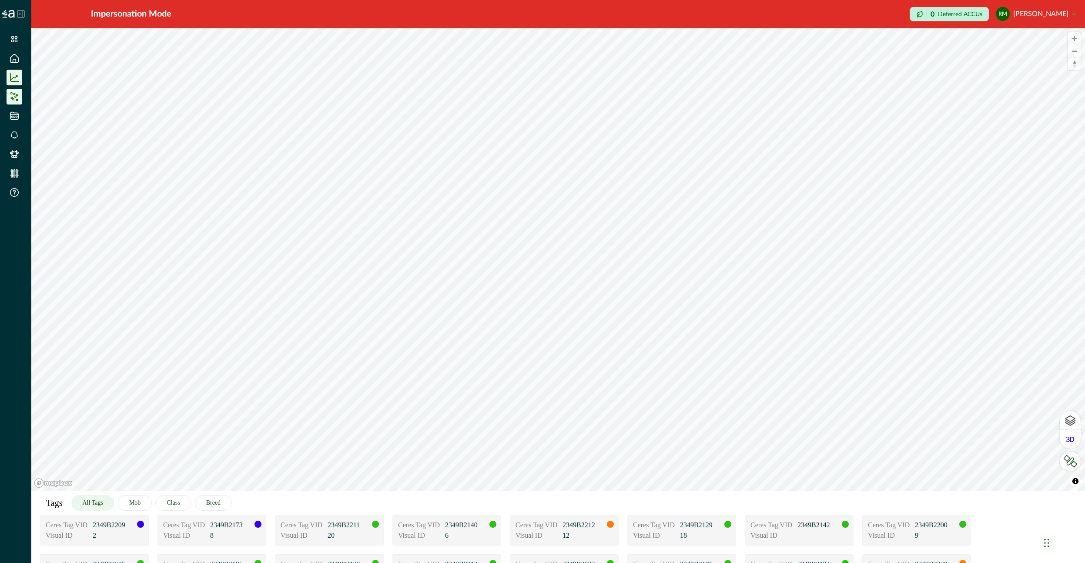
click at [19, 90] on ul at bounding box center [15, 117] width 31 height 172
click at [18, 103] on li at bounding box center [15, 97] width 16 height 16
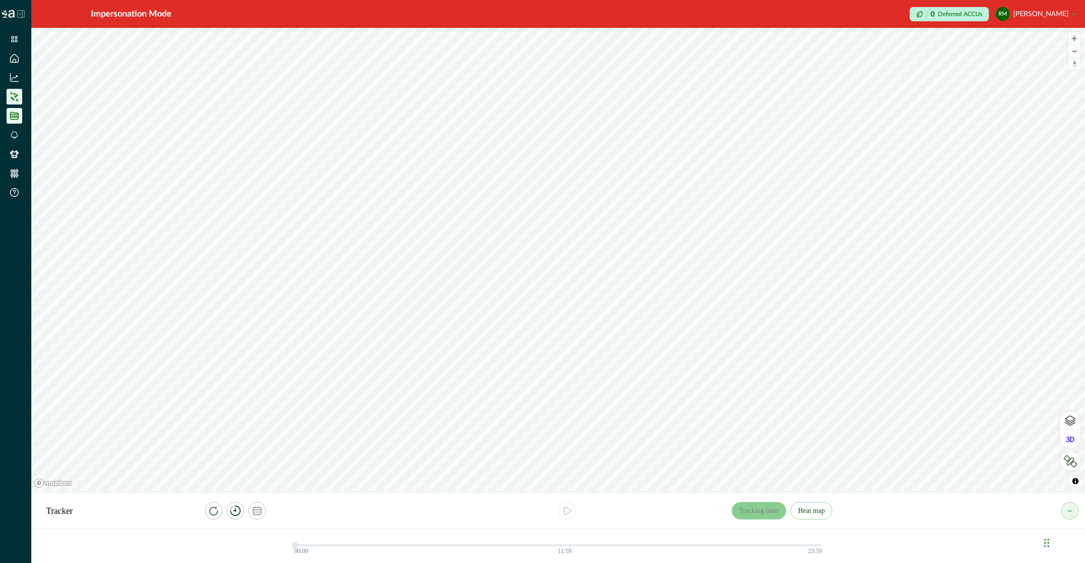
click at [14, 116] on icon at bounding box center [14, 117] width 2 height 2
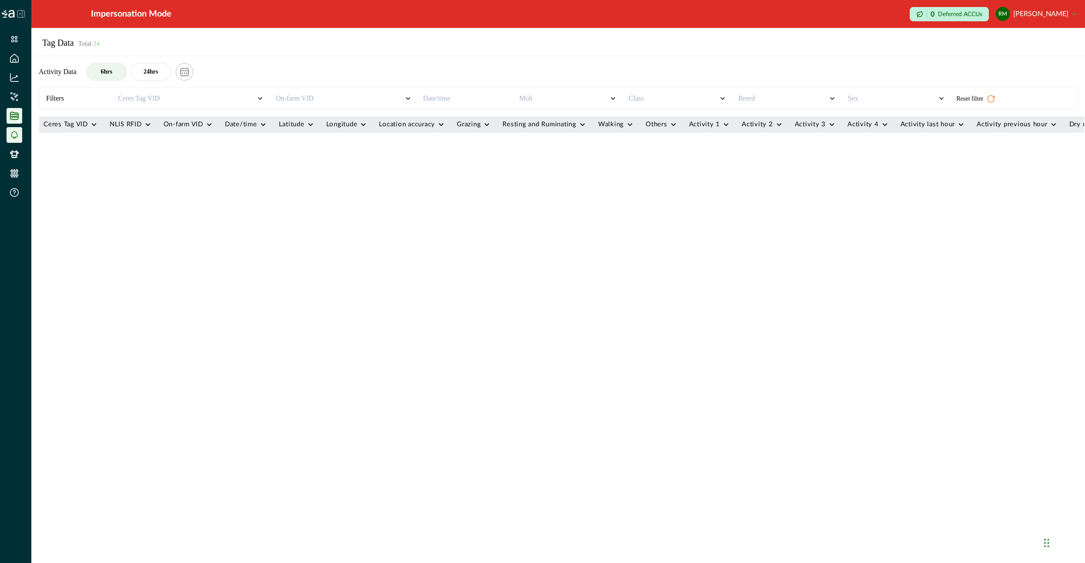
click at [16, 137] on icon at bounding box center [14, 135] width 7 height 8
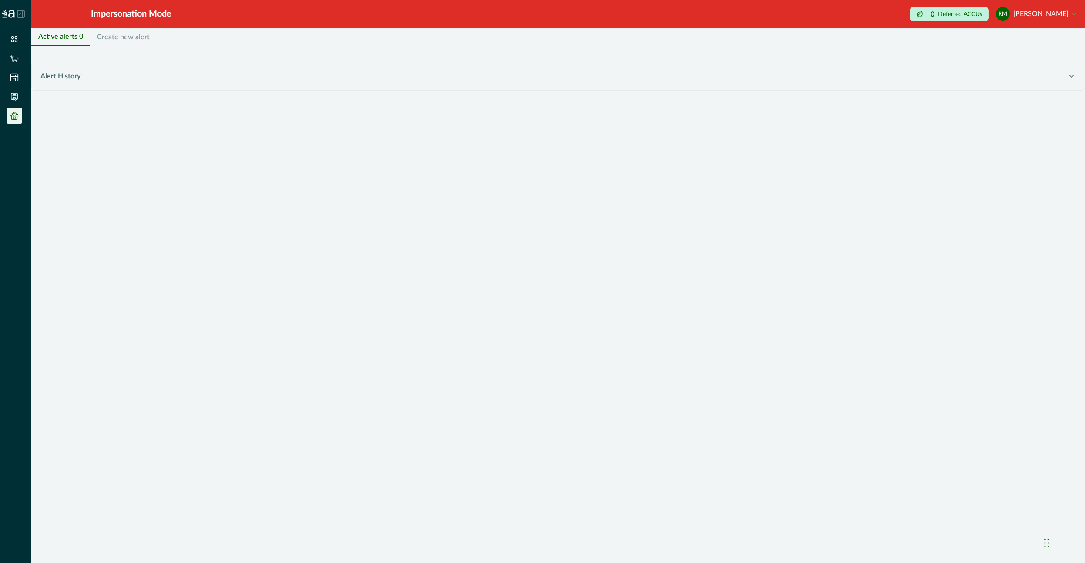
click at [20, 121] on li at bounding box center [15, 116] width 16 height 16
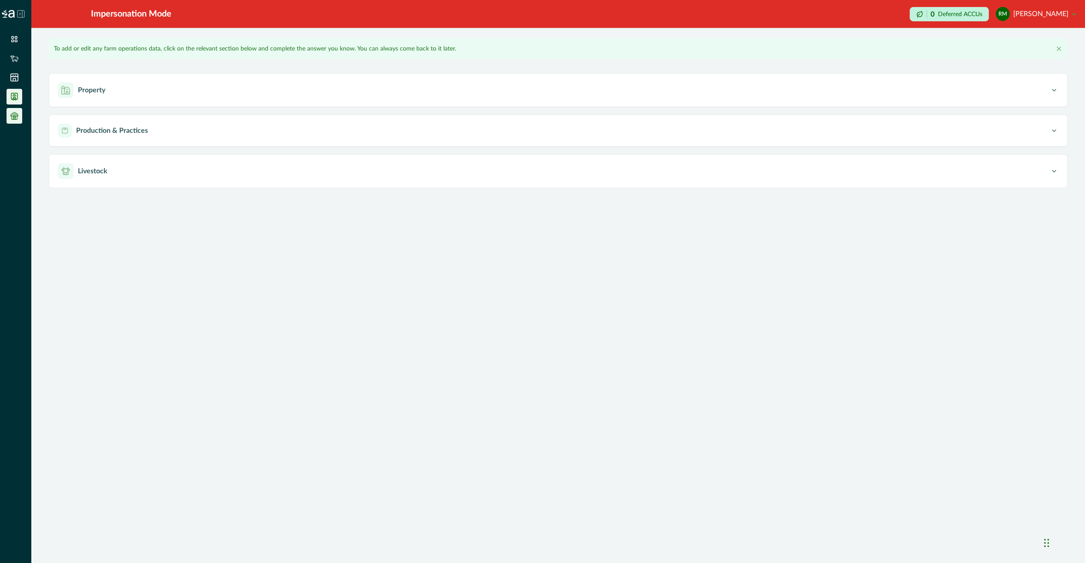
click at [13, 101] on li at bounding box center [15, 97] width 16 height 16
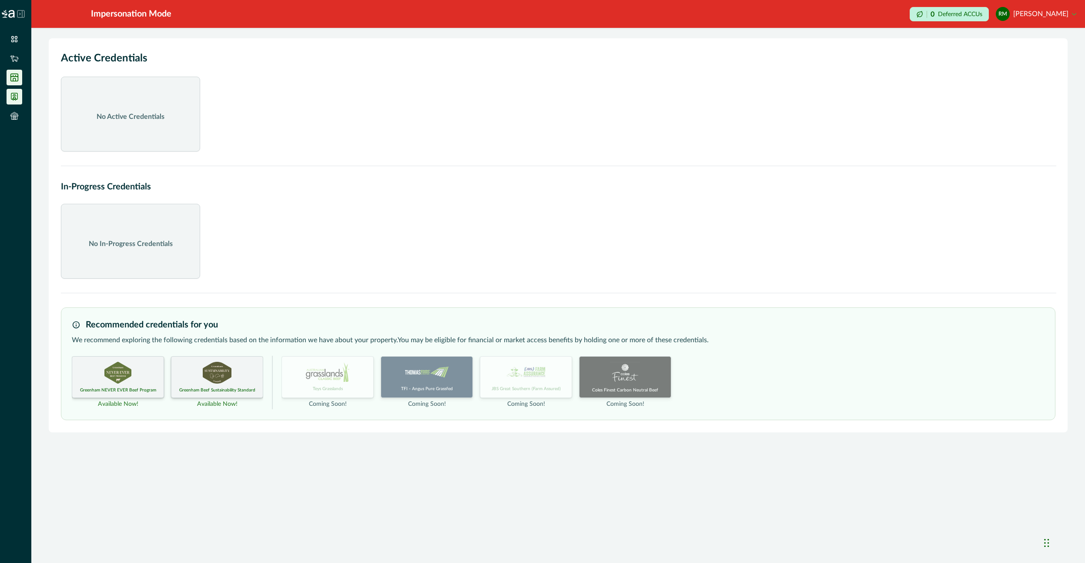
click at [11, 77] on icon at bounding box center [14, 77] width 9 height 9
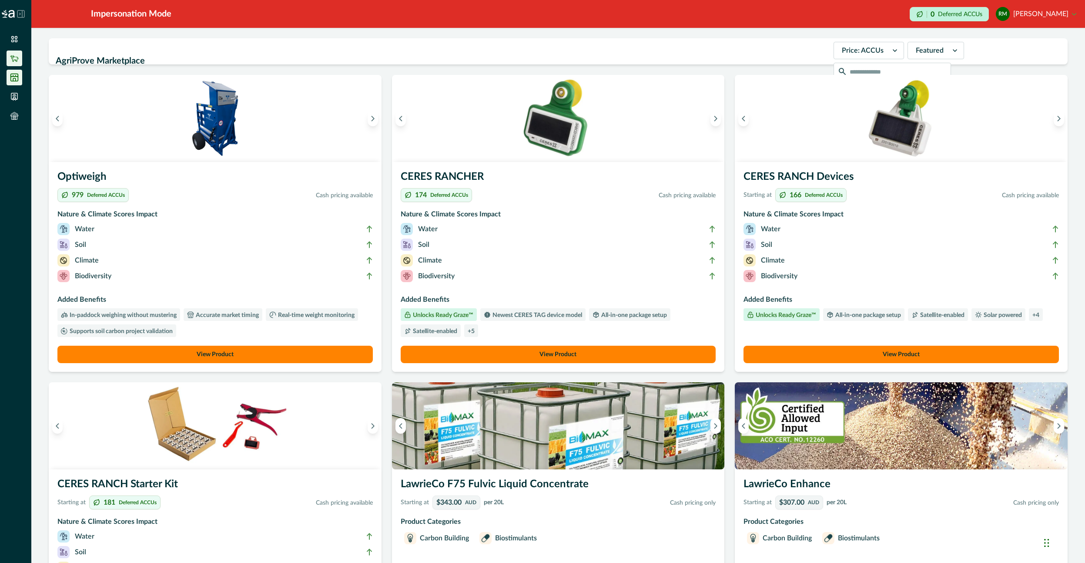
click at [17, 58] on icon at bounding box center [14, 58] width 8 height 7
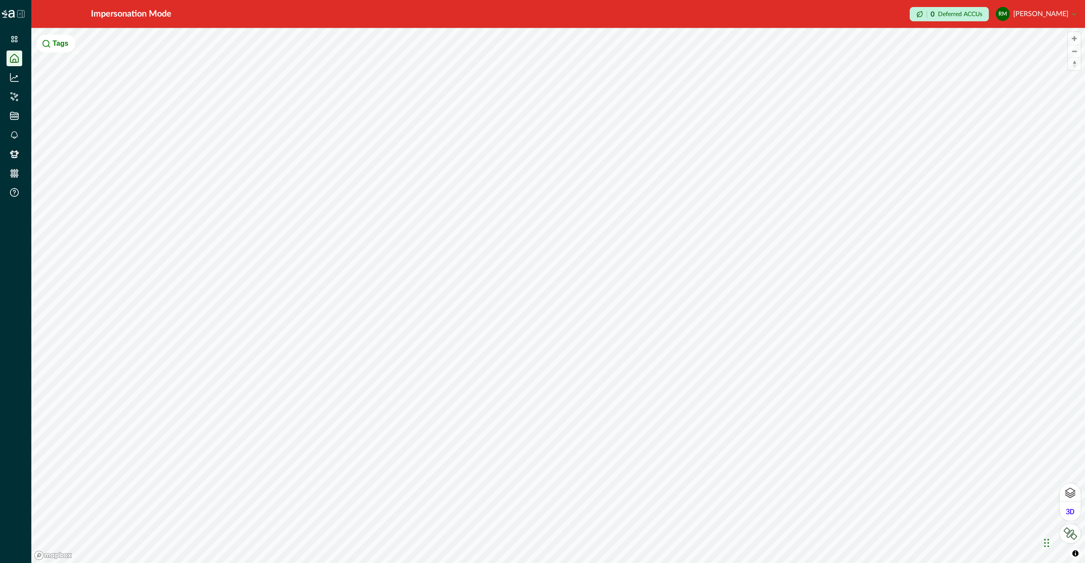
click at [17, 158] on li at bounding box center [15, 154] width 16 height 16
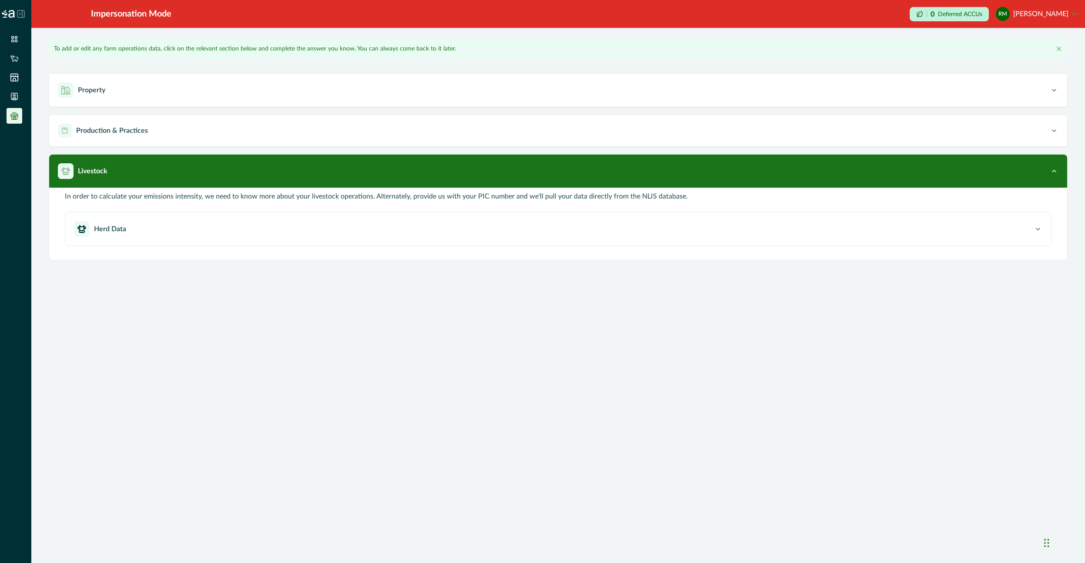
click at [300, 312] on div "**********" at bounding box center [558, 281] width 1054 height 563
click at [299, 422] on div "**********" at bounding box center [558, 281] width 1054 height 563
click at [527, 408] on div "**********" at bounding box center [558, 281] width 1054 height 563
click at [486, 546] on div "**********" at bounding box center [558, 281] width 1054 height 563
